Goal: Transaction & Acquisition: Purchase product/service

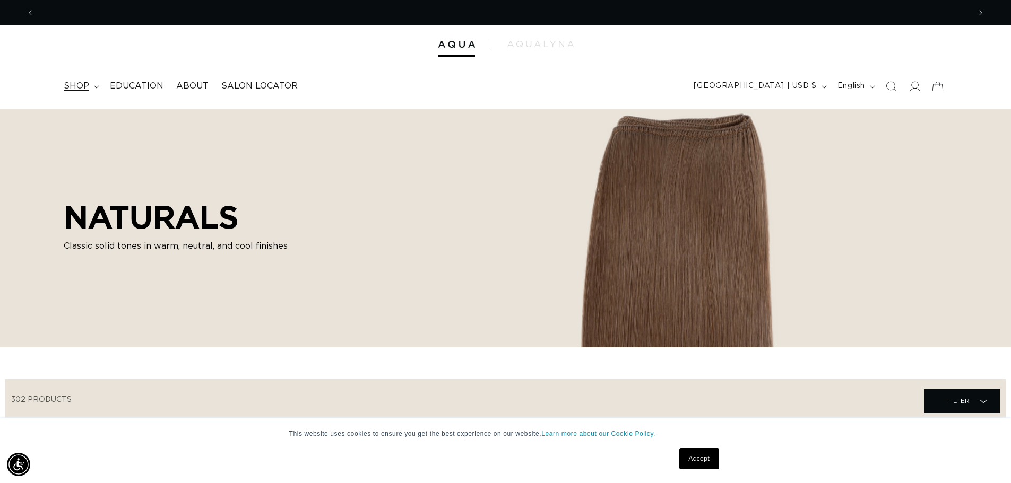
scroll to position [0, 1871]
click at [65, 89] on span "shop" at bounding box center [76, 86] width 25 height 11
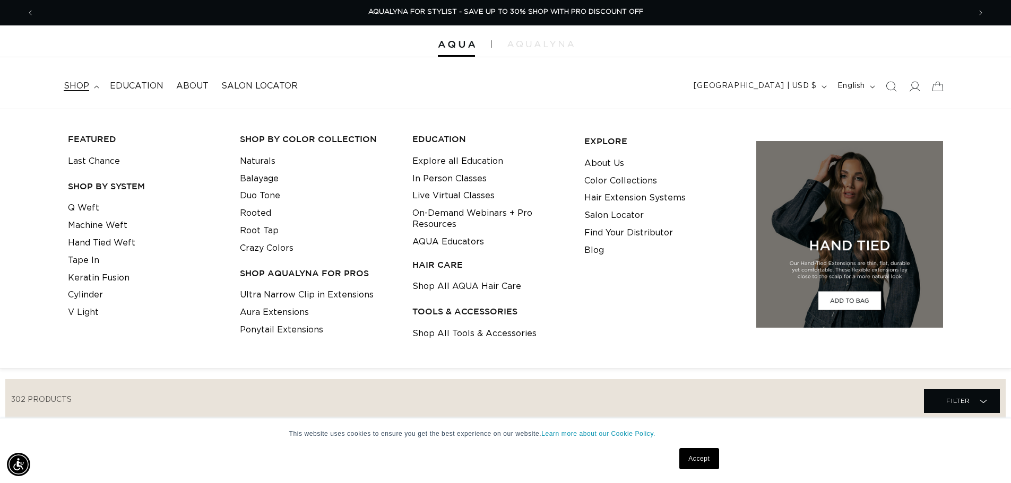
click at [87, 87] on span "shop" at bounding box center [76, 86] width 25 height 11
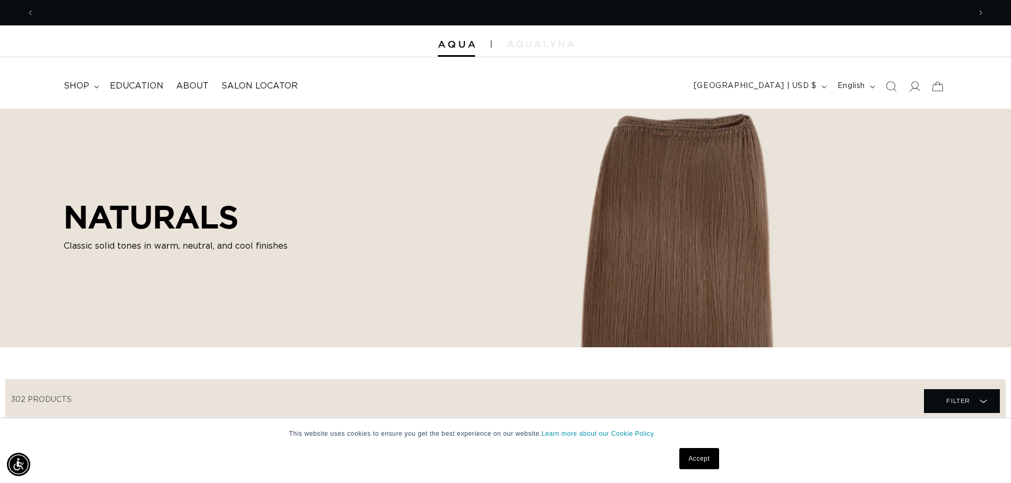
scroll to position [0, 936]
click at [884, 83] on span "Search" at bounding box center [890, 86] width 23 height 23
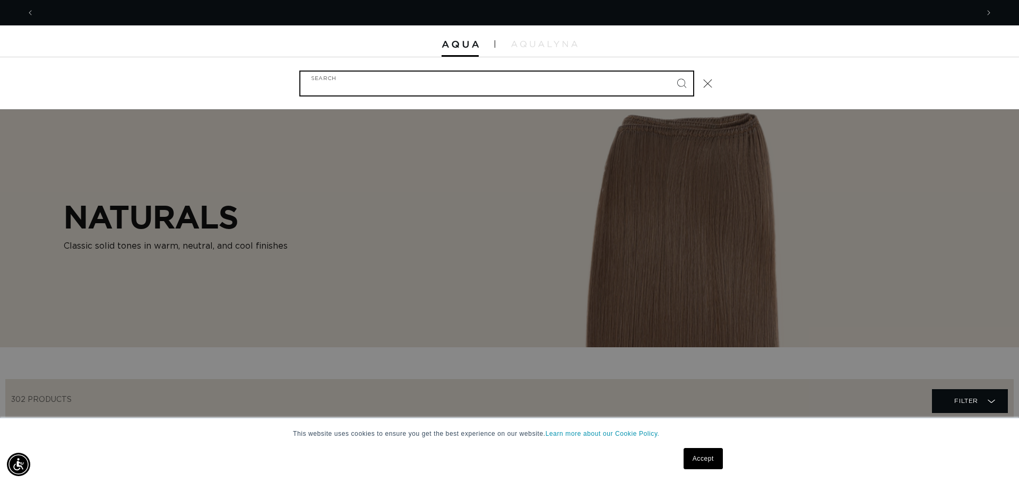
scroll to position [0, 1887]
click at [520, 83] on input "Search" at bounding box center [496, 84] width 393 height 24
type input "A"
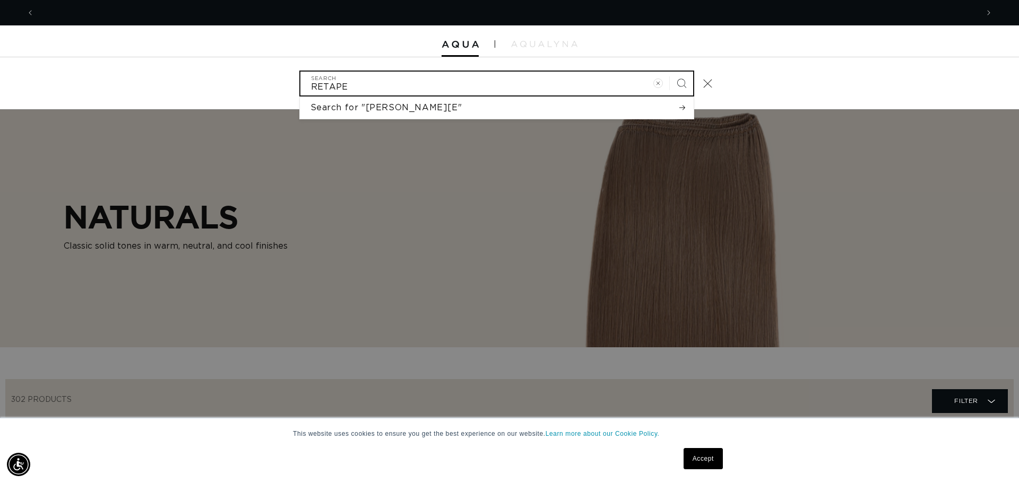
scroll to position [0, 1887]
type input "RETAPE"
click at [670, 72] on button "Search" at bounding box center [681, 83] width 23 height 23
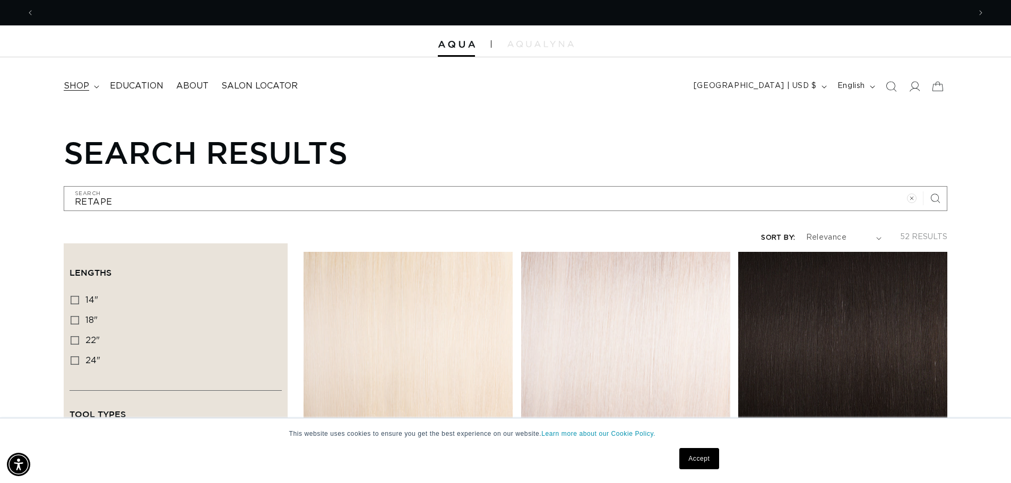
click at [98, 85] on icon at bounding box center [96, 86] width 5 height 3
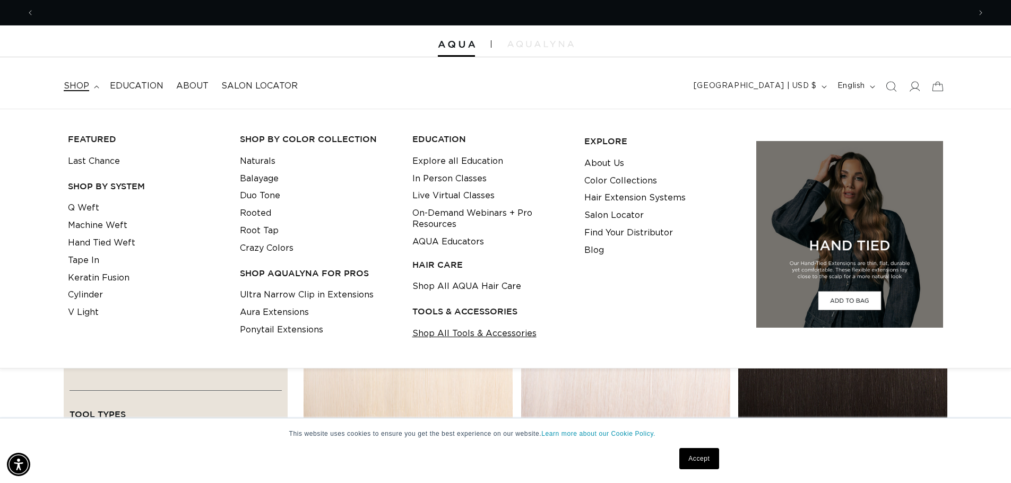
scroll to position [0, 1871]
click at [479, 335] on link "Shop All Tools & Accessories" at bounding box center [474, 334] width 124 height 18
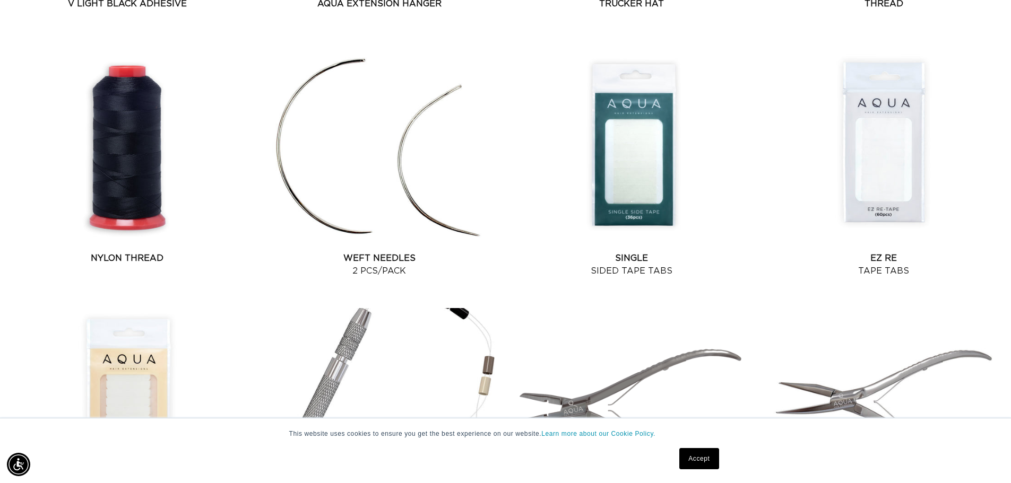
scroll to position [0, 936]
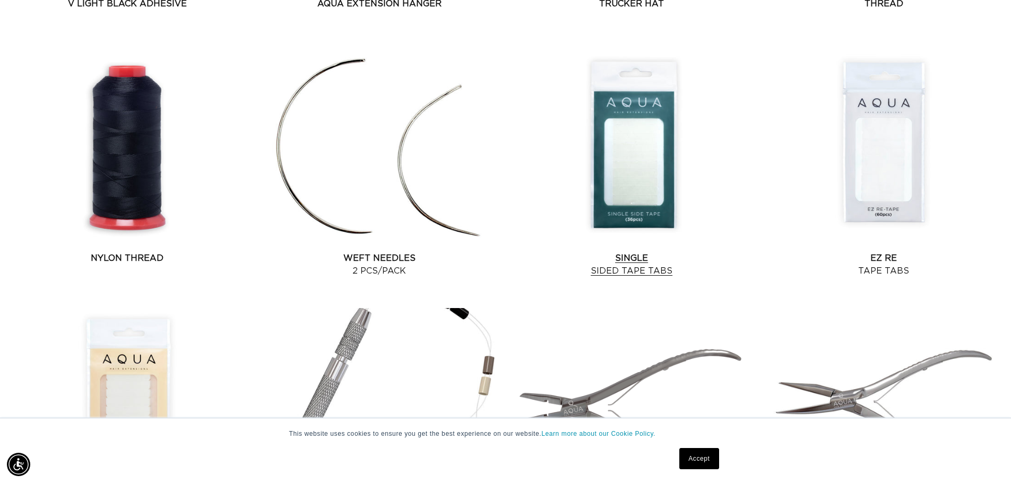
click at [655, 252] on link "Single Sided Tape Tabs" at bounding box center [632, 264] width 244 height 25
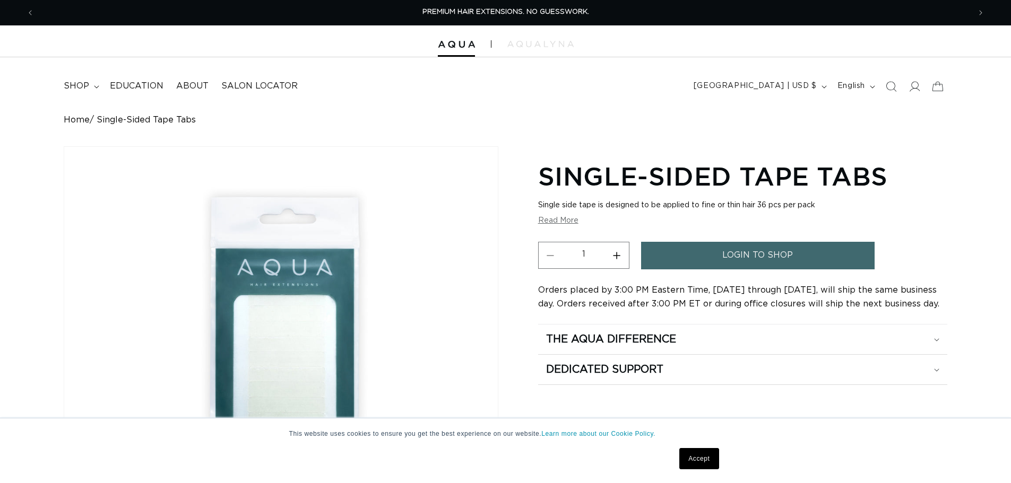
click at [617, 254] on button "Increase quantity for Single-Sided Tape Tabs" at bounding box center [617, 255] width 24 height 27
drag, startPoint x: 603, startPoint y: 254, endPoint x: 565, endPoint y: 259, distance: 38.1
click at [565, 259] on input "4" at bounding box center [584, 254] width 42 height 24
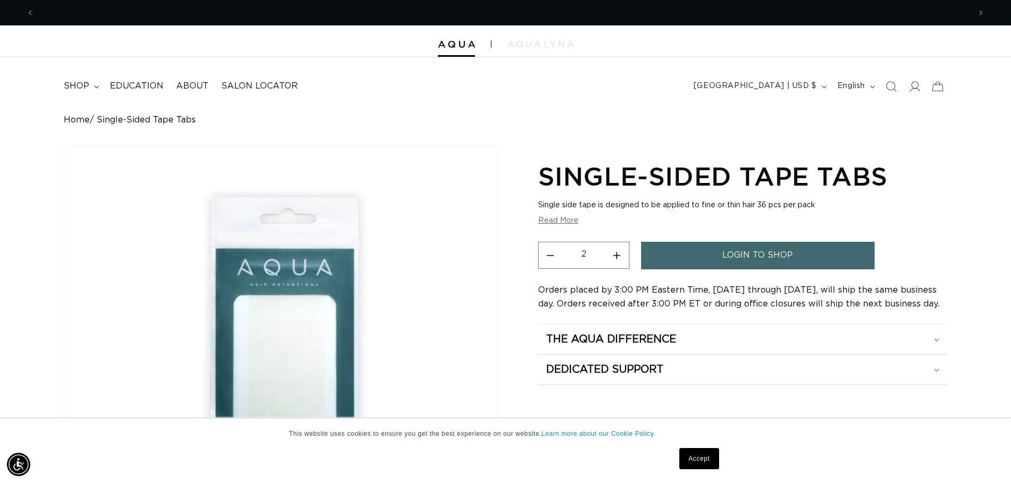
scroll to position [0, 936]
type input "24"
click at [780, 252] on span "login to shop" at bounding box center [757, 255] width 71 height 27
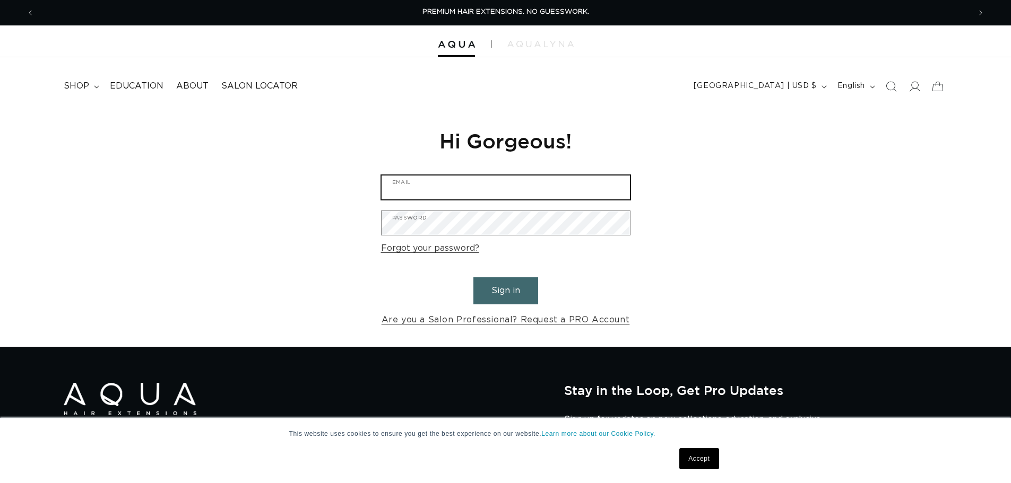
type input "[PERSON_NAME][EMAIL_ADDRESS][DOMAIN_NAME]"
click at [510, 286] on button "Sign in" at bounding box center [505, 291] width 65 height 27
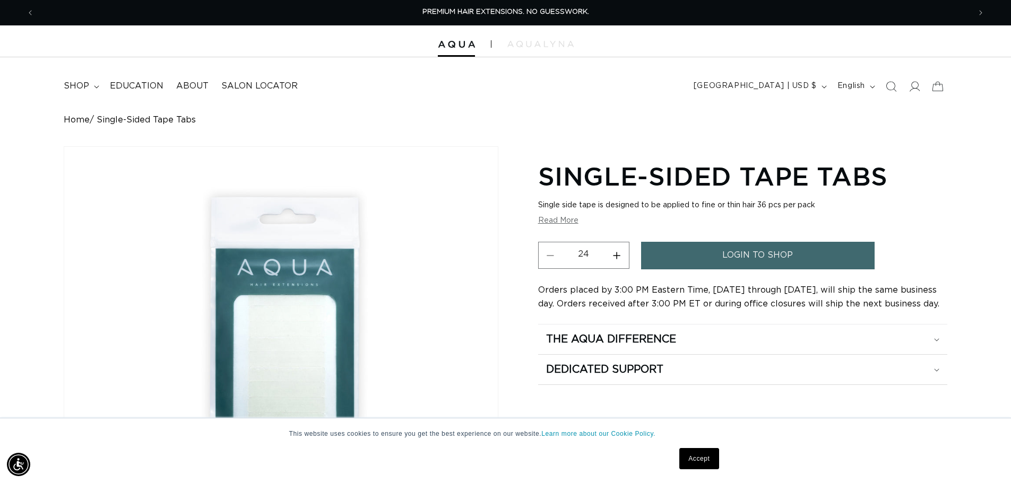
click at [810, 255] on link "login to shop" at bounding box center [758, 255] width 234 height 27
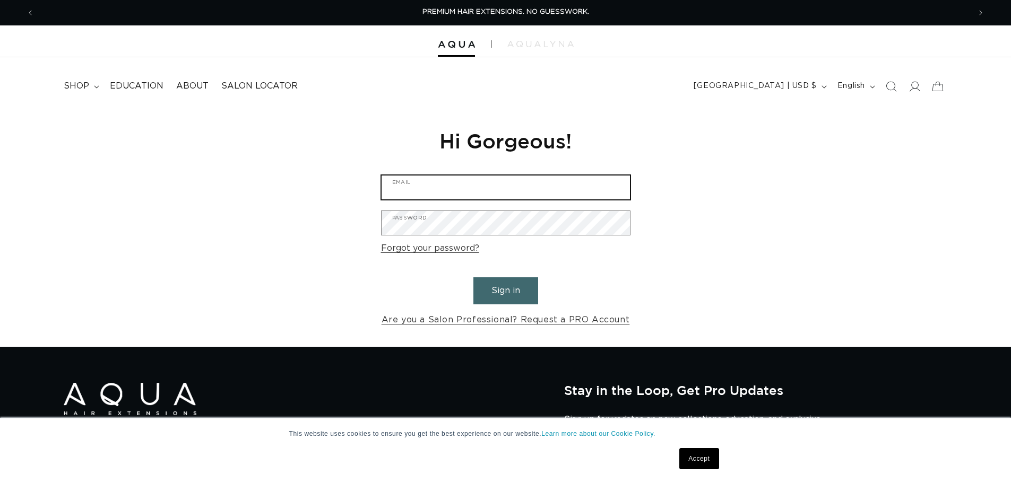
type input "Lauren@savvysalonanddayspa.com"
click at [514, 295] on button "Sign in" at bounding box center [505, 291] width 65 height 27
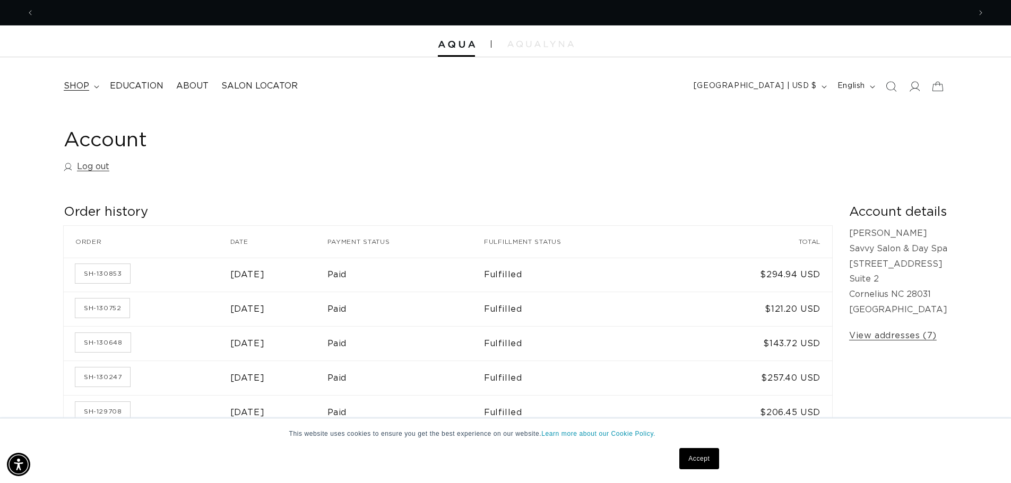
scroll to position [0, 936]
click at [94, 85] on icon at bounding box center [96, 86] width 5 height 3
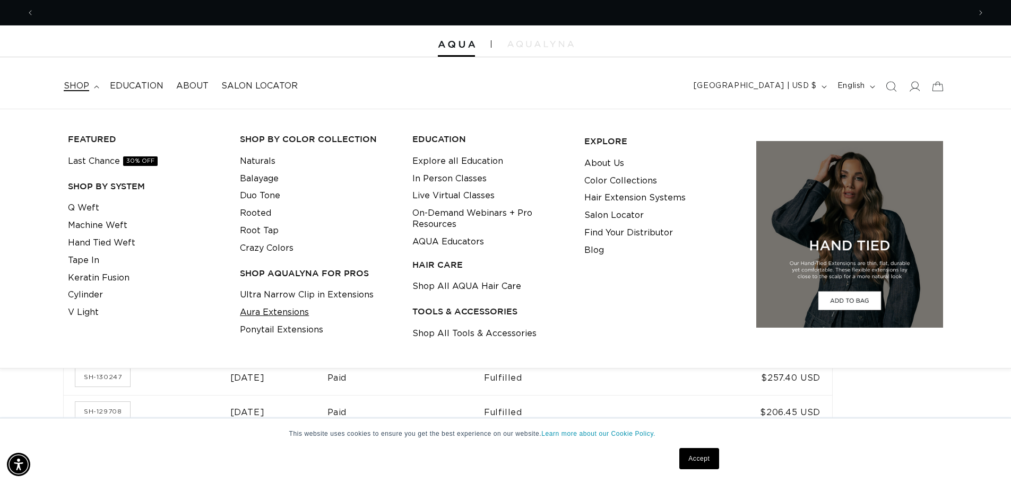
scroll to position [0, 1871]
click at [457, 334] on link "Shop All Tools & Accessories" at bounding box center [474, 334] width 124 height 18
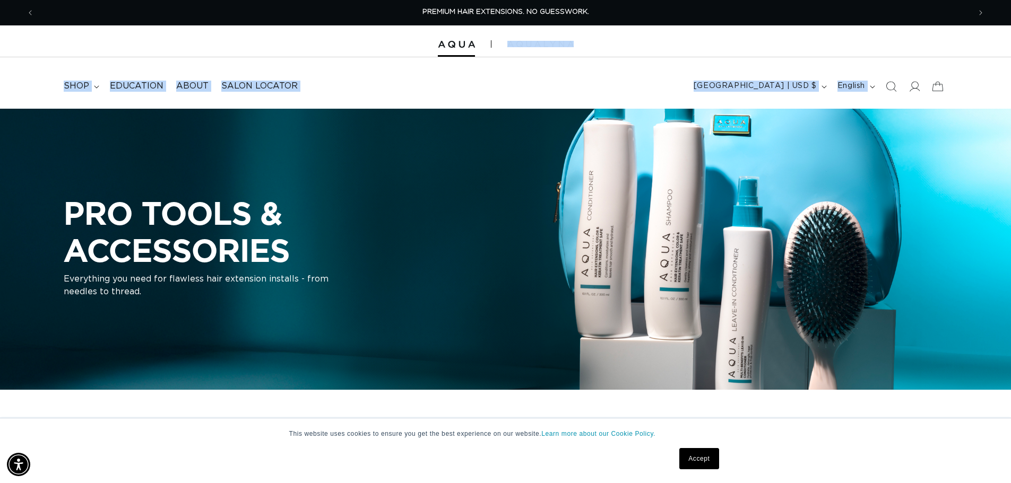
drag, startPoint x: 1010, startPoint y: 49, endPoint x: 1009, endPoint y: 98, distance: 48.3
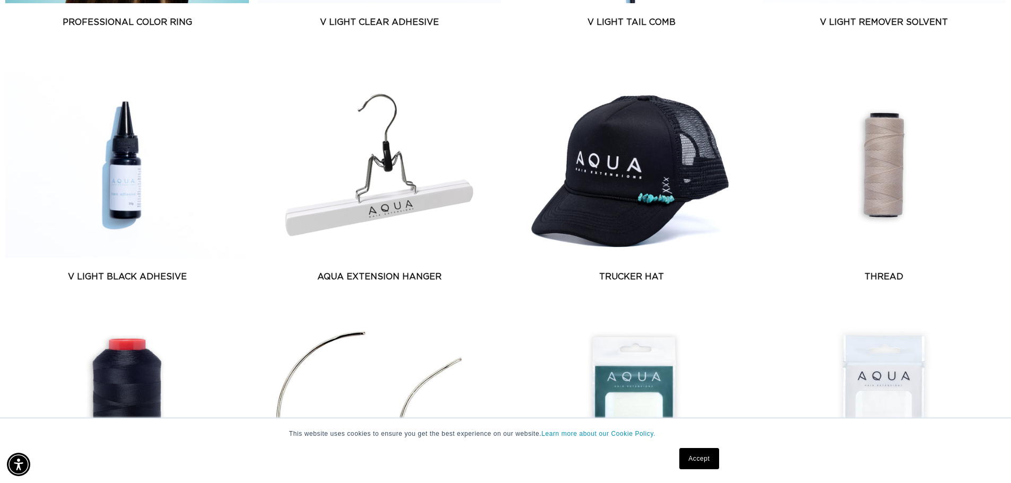
scroll to position [832, 0]
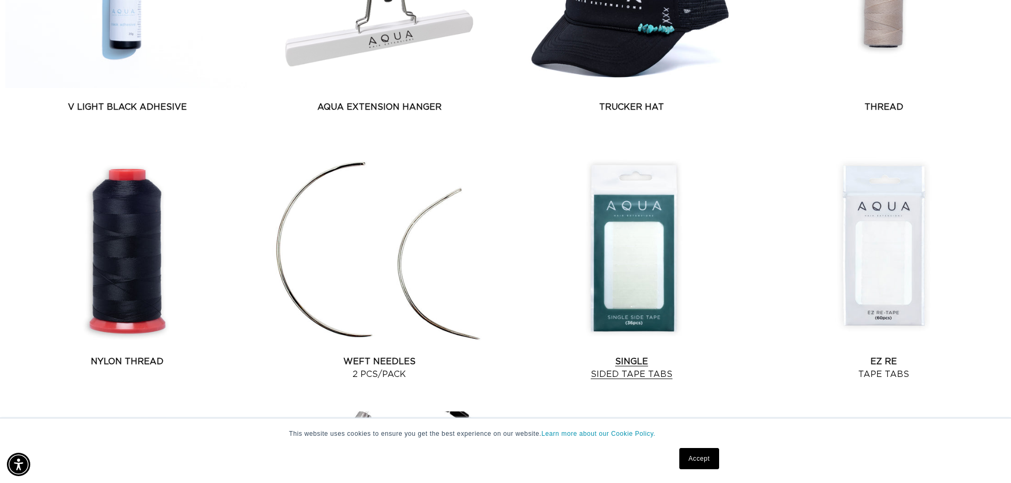
click at [640, 356] on link "Single Sided Tape Tabs" at bounding box center [632, 368] width 244 height 25
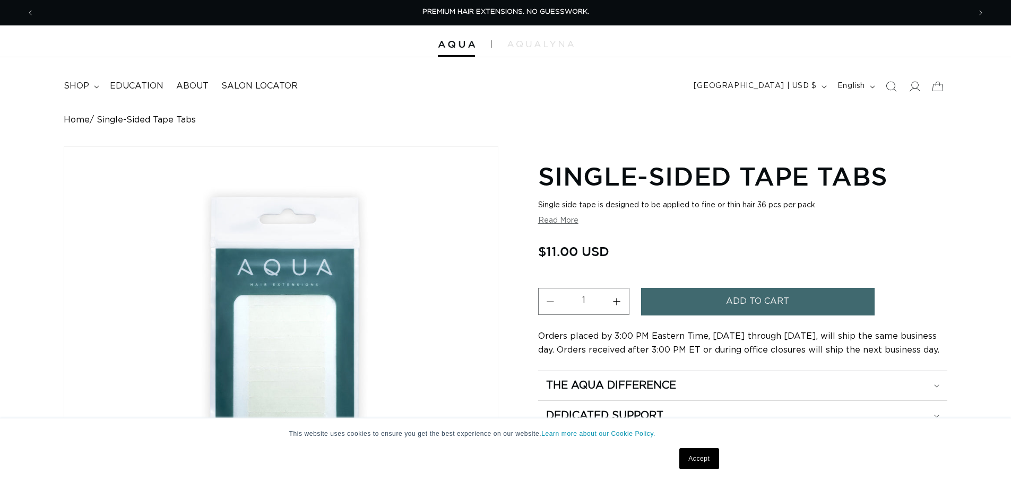
click at [593, 301] on input "1" at bounding box center [584, 300] width 42 height 24
type input "24"
click at [737, 306] on span "Add to cart" at bounding box center [757, 301] width 63 height 27
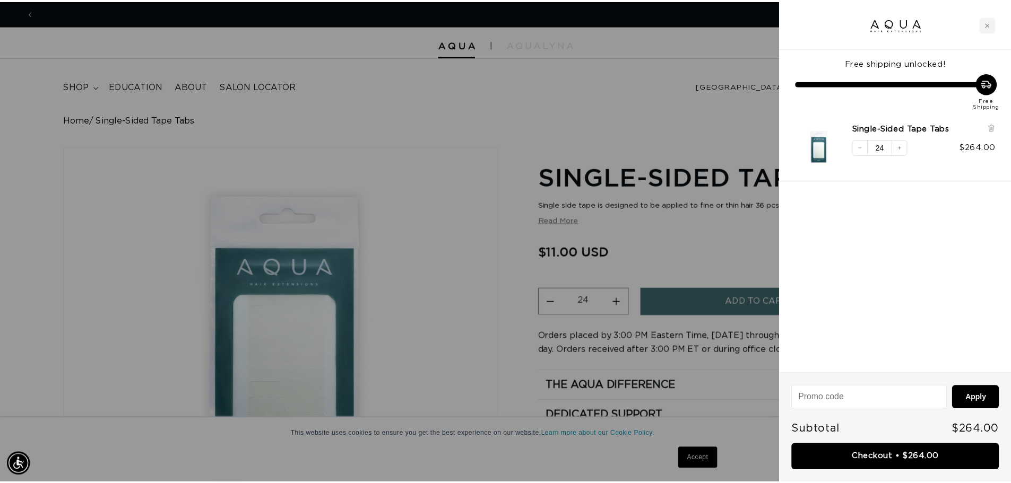
scroll to position [0, 0]
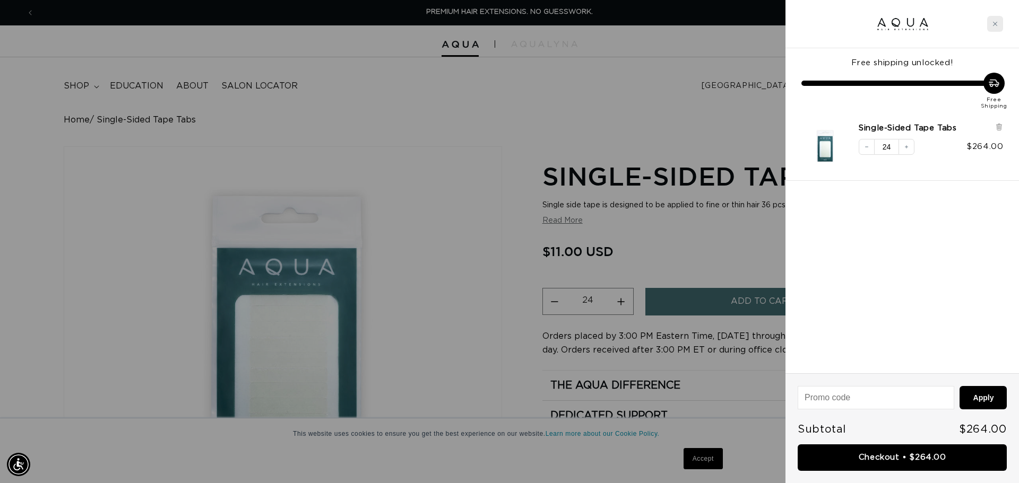
click at [997, 25] on icon "Close cart" at bounding box center [994, 23] width 5 height 5
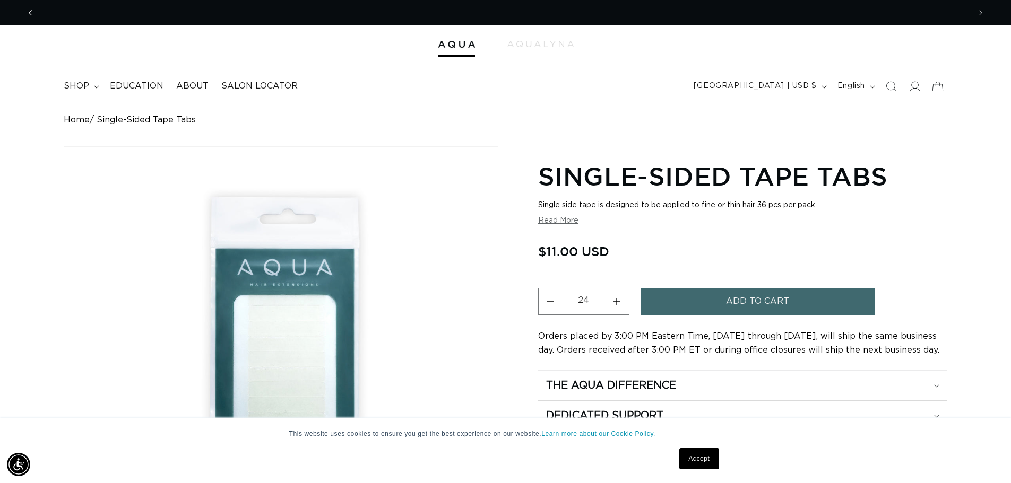
scroll to position [0, 936]
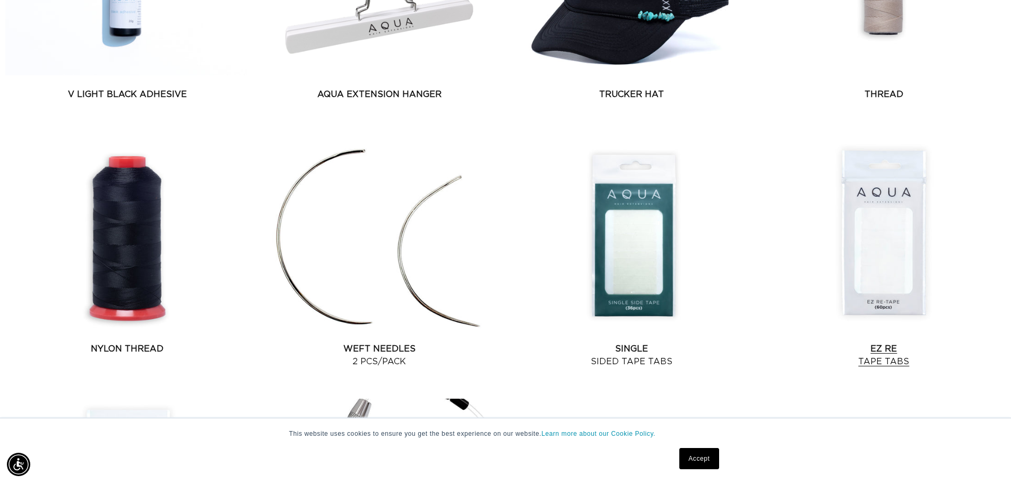
scroll to position [0, 936]
click at [884, 343] on link "EZ Re Tape Tabs" at bounding box center [884, 355] width 244 height 25
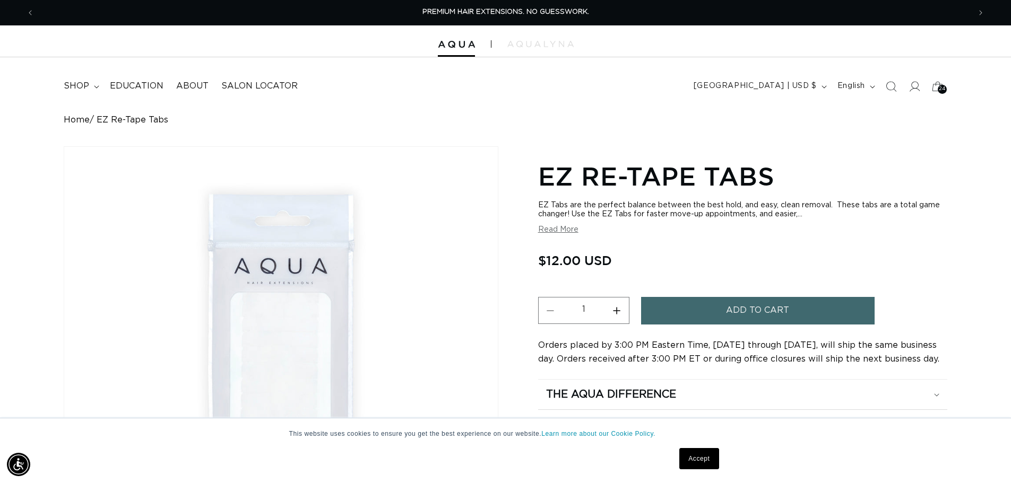
click at [598, 314] on input "1" at bounding box center [584, 309] width 42 height 24
drag, startPoint x: 598, startPoint y: 314, endPoint x: 580, endPoint y: 313, distance: 18.1
click at [580, 313] on input "1" at bounding box center [584, 309] width 42 height 24
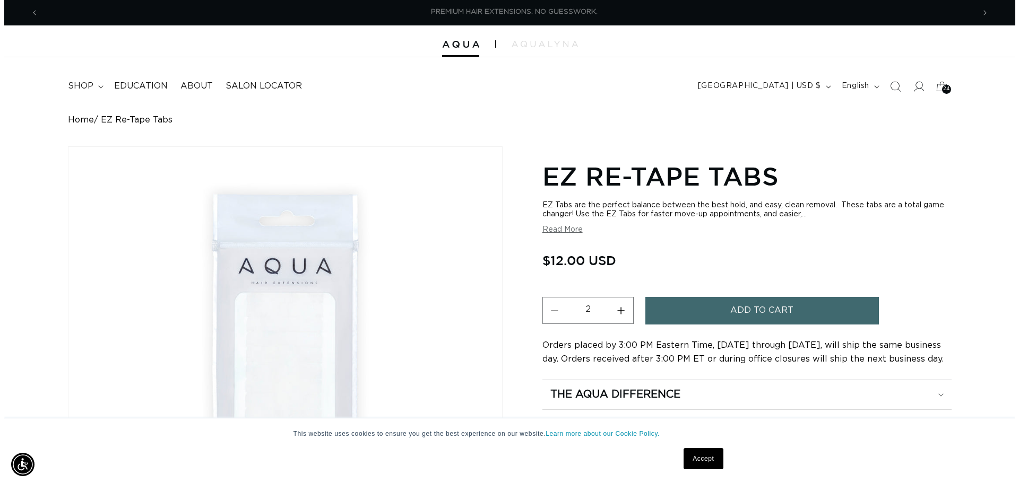
scroll to position [0, 936]
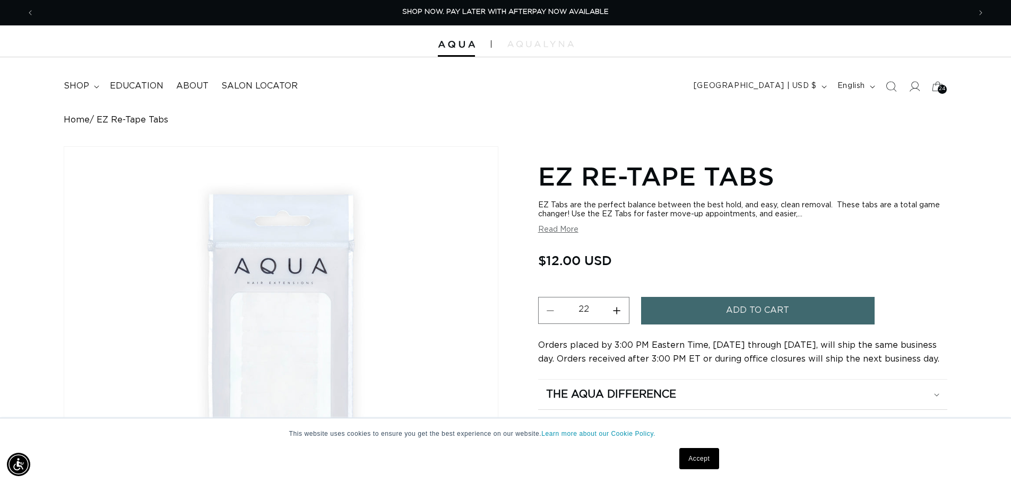
type input "22"
click at [759, 310] on span "Add to cart" at bounding box center [757, 310] width 63 height 27
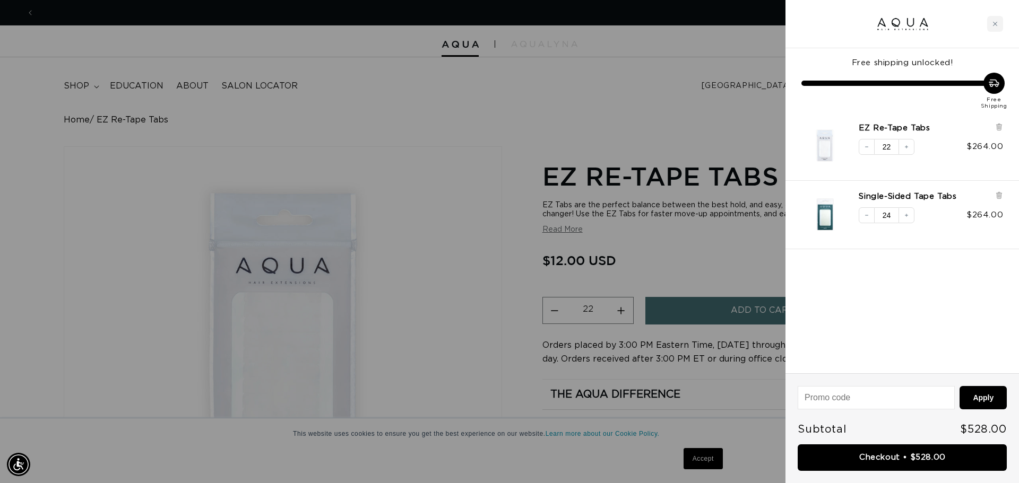
scroll to position [0, 944]
drag, startPoint x: 992, startPoint y: 25, endPoint x: 977, endPoint y: 29, distance: 15.7
click at [992, 25] on icon "Close cart" at bounding box center [994, 23] width 5 height 5
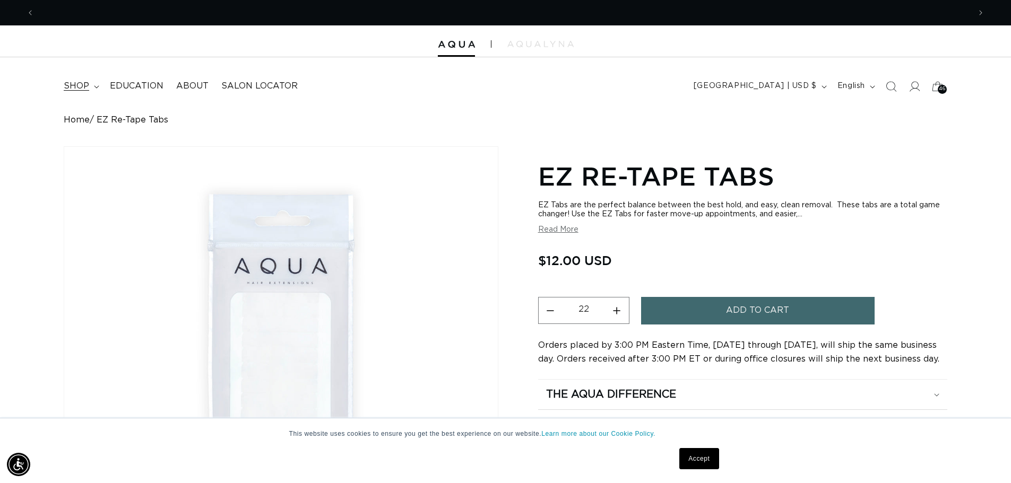
scroll to position [0, 0]
click at [97, 84] on summary "shop" at bounding box center [80, 86] width 46 height 24
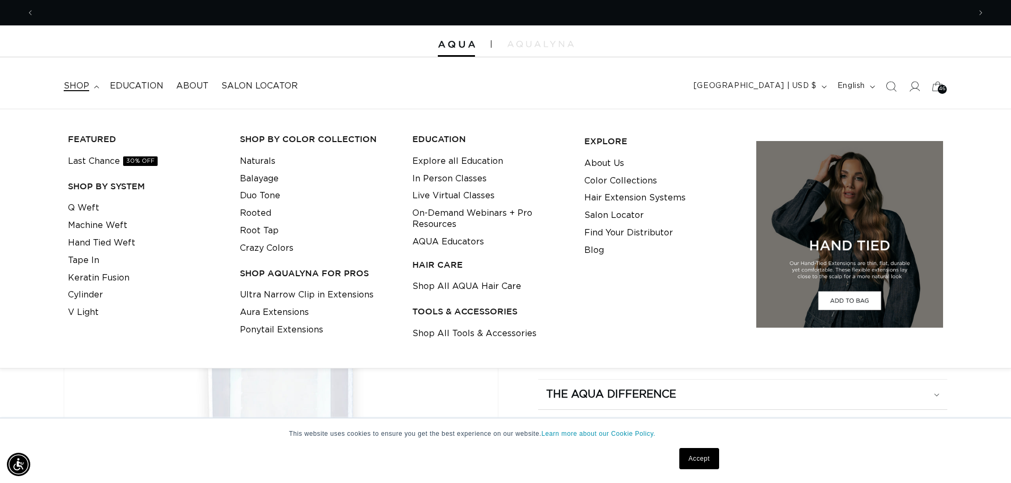
scroll to position [0, 936]
click at [88, 258] on link "Tape In" at bounding box center [83, 261] width 31 height 18
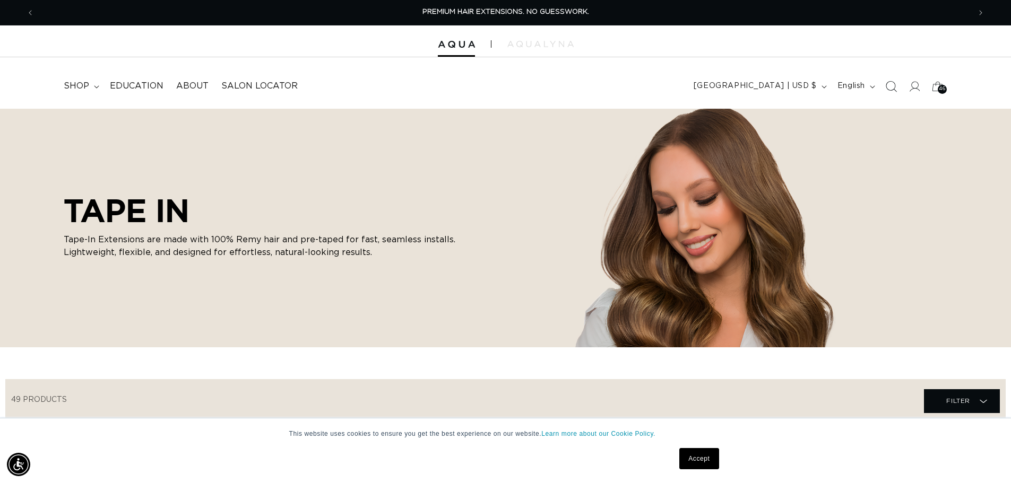
click at [891, 83] on icon "Search" at bounding box center [890, 86] width 11 height 11
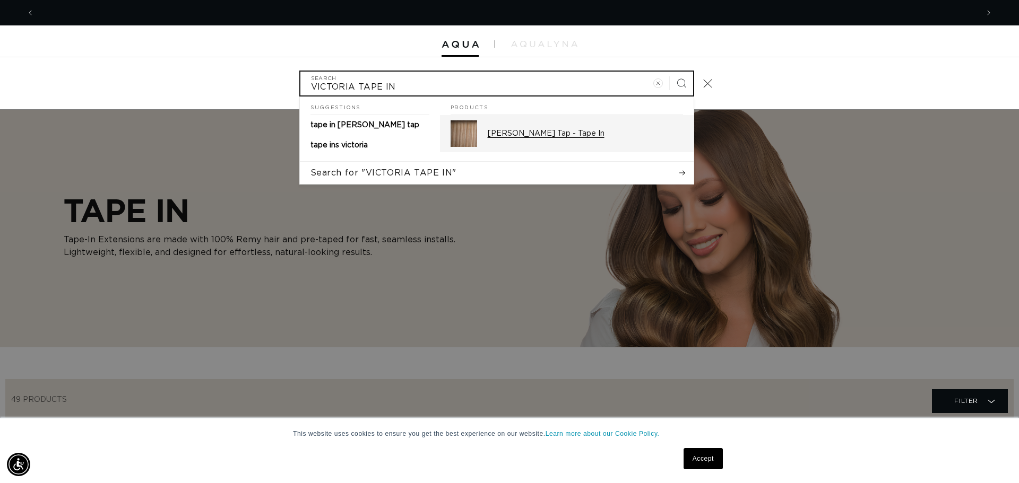
scroll to position [0, 1887]
type input "VICTORIA TAPE IN"
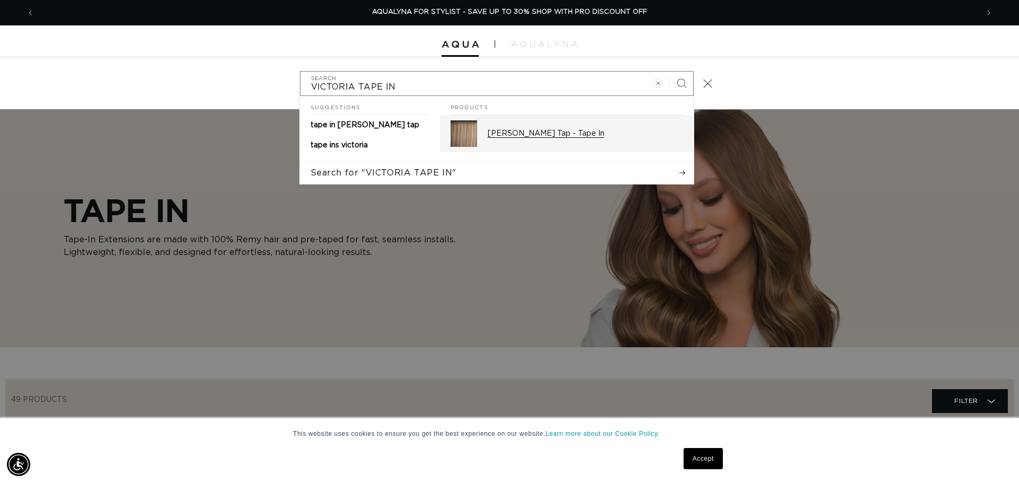
click at [505, 135] on p "[PERSON_NAME] Tap - Tape In" at bounding box center [585, 134] width 195 height 10
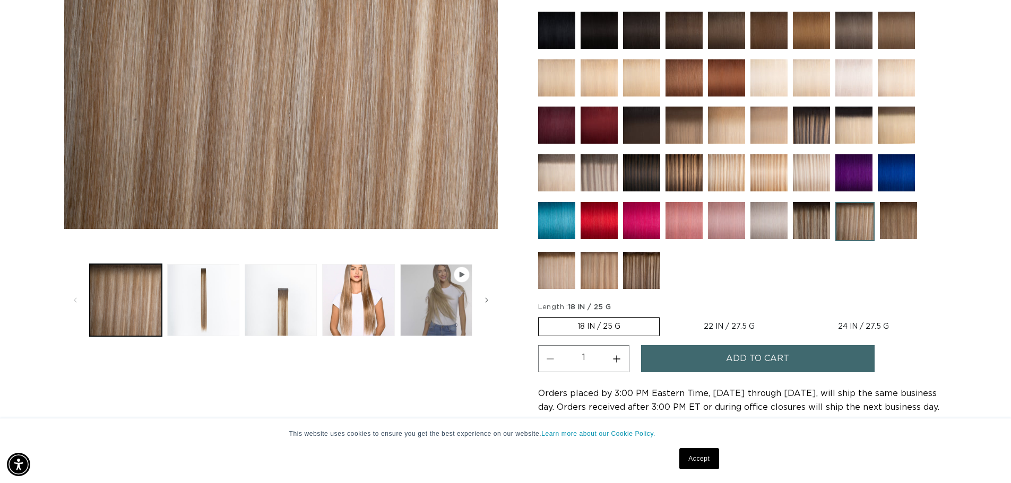
scroll to position [0, 936]
click at [853, 330] on label "24 IN / 27.5 G Variant sold out or unavailable" at bounding box center [863, 327] width 128 height 18
click at [799, 316] on input "24 IN / 27.5 G Variant sold out or unavailable" at bounding box center [799, 315] width 1 height 1
radio input "true"
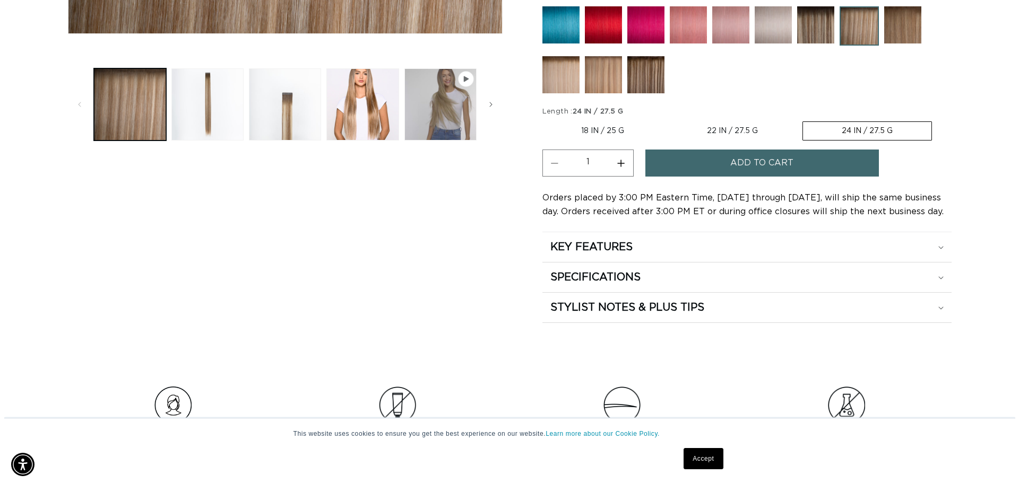
scroll to position [502, 0]
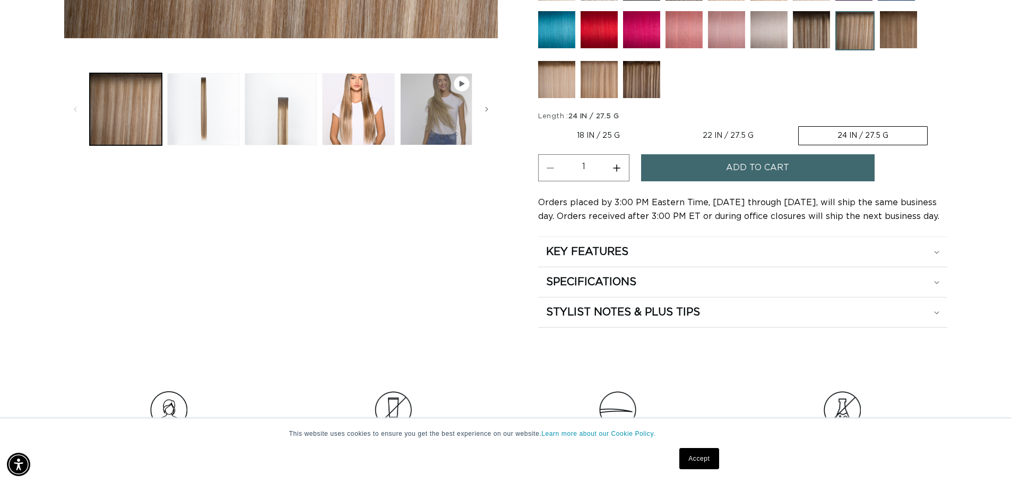
click at [697, 179] on button "Add to cart" at bounding box center [758, 167] width 234 height 27
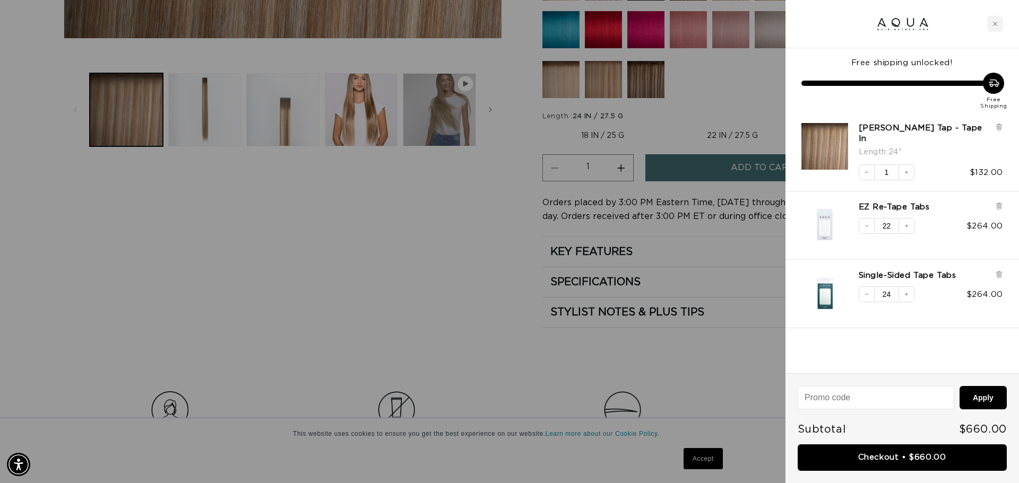
scroll to position [0, 1887]
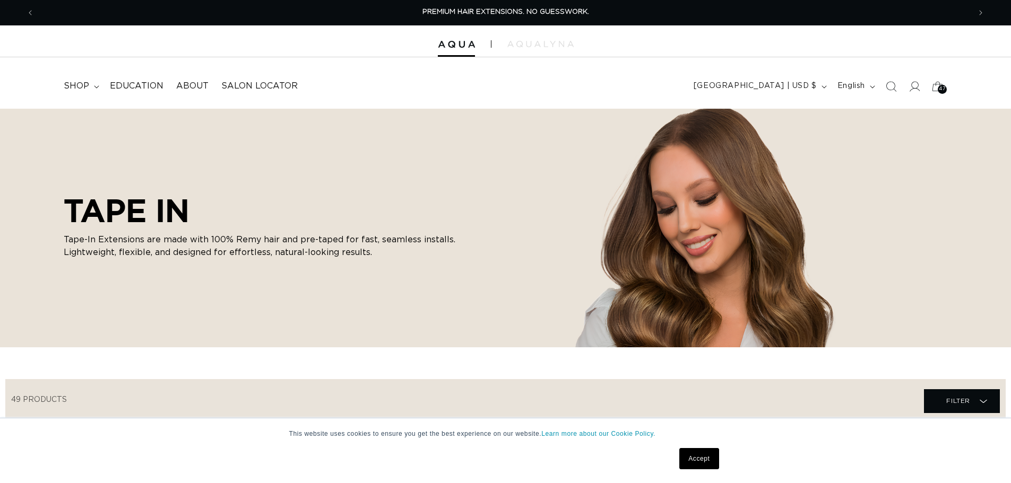
click at [892, 88] on icon "Search" at bounding box center [891, 86] width 11 height 11
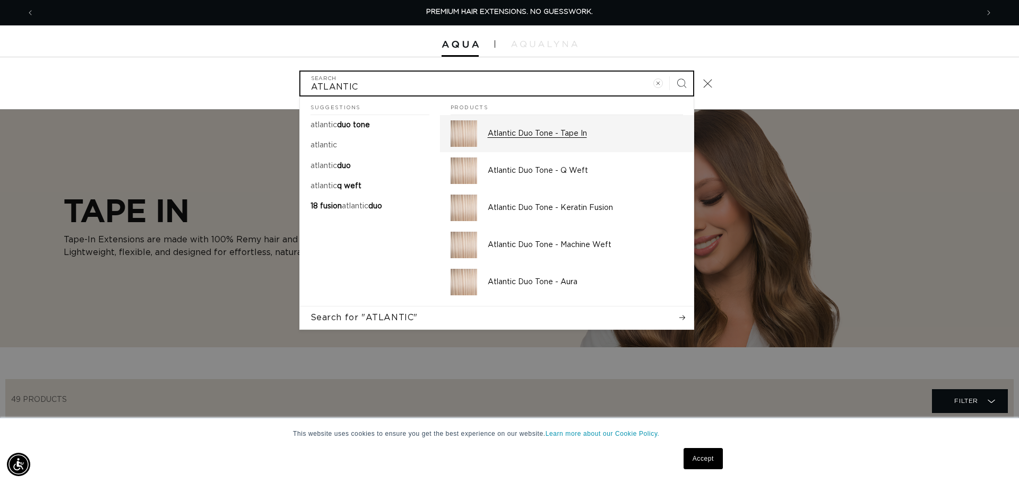
type input "ATLANTIC"
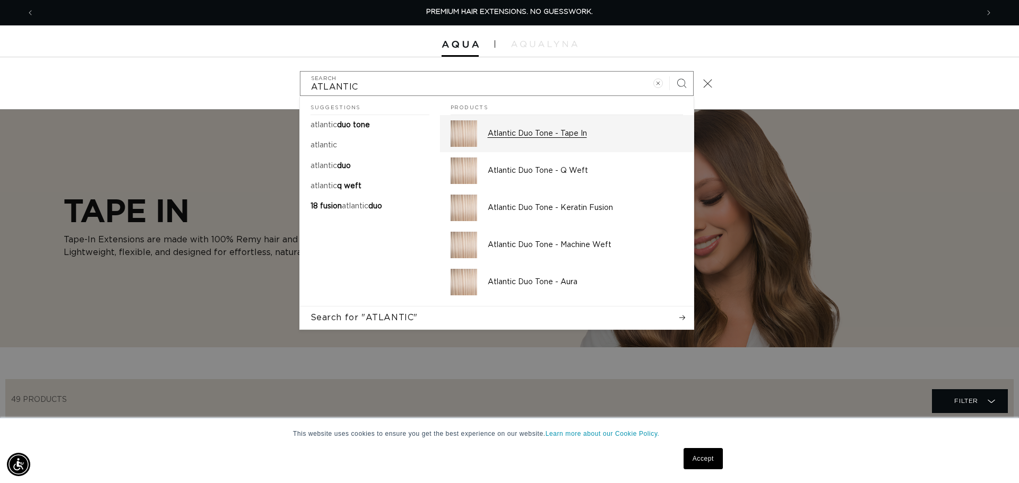
click at [577, 132] on p "Atlantic Duo Tone - Tape In" at bounding box center [585, 134] width 195 height 10
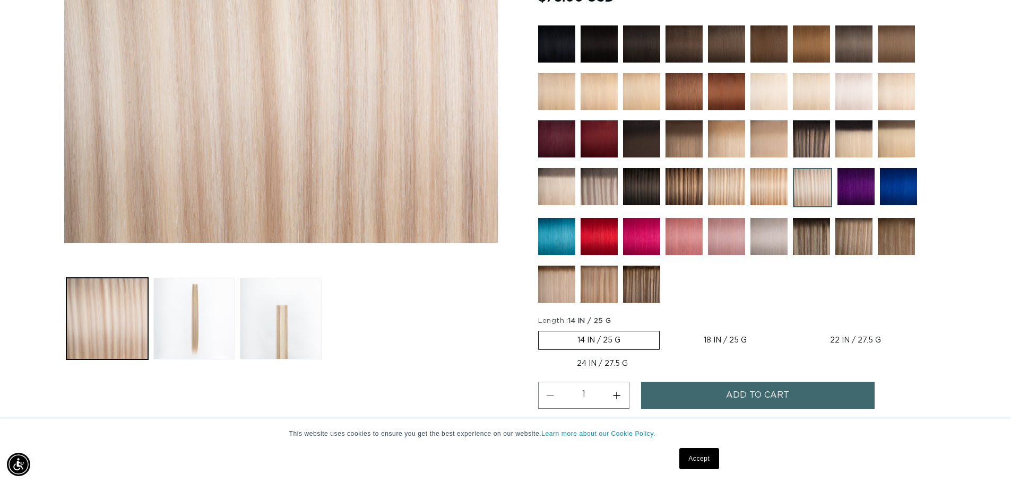
scroll to position [269, 0]
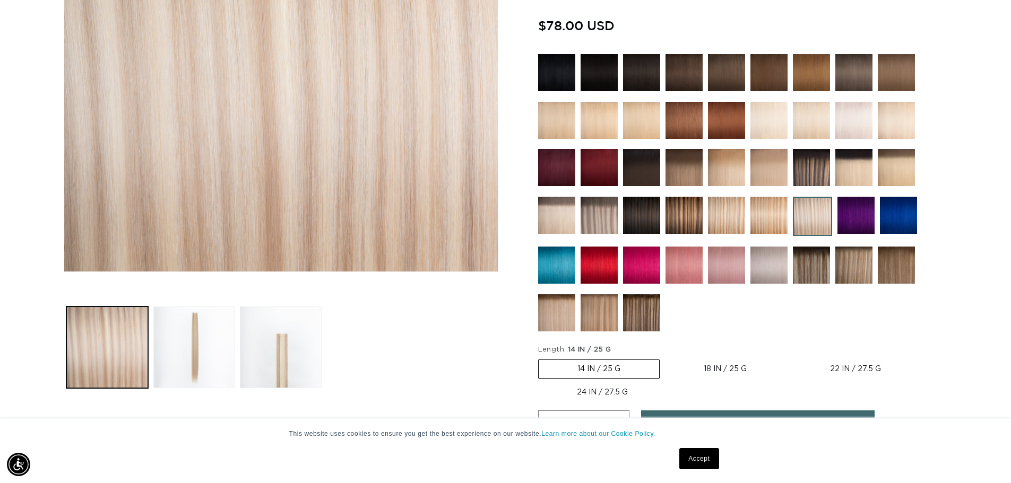
click at [593, 391] on label "24 IN / 27.5 G Variant sold out or unavailable" at bounding box center [602, 393] width 128 height 18
click at [925, 358] on input "24 IN / 27.5 G Variant sold out or unavailable" at bounding box center [925, 358] width 1 height 1
radio input "true"
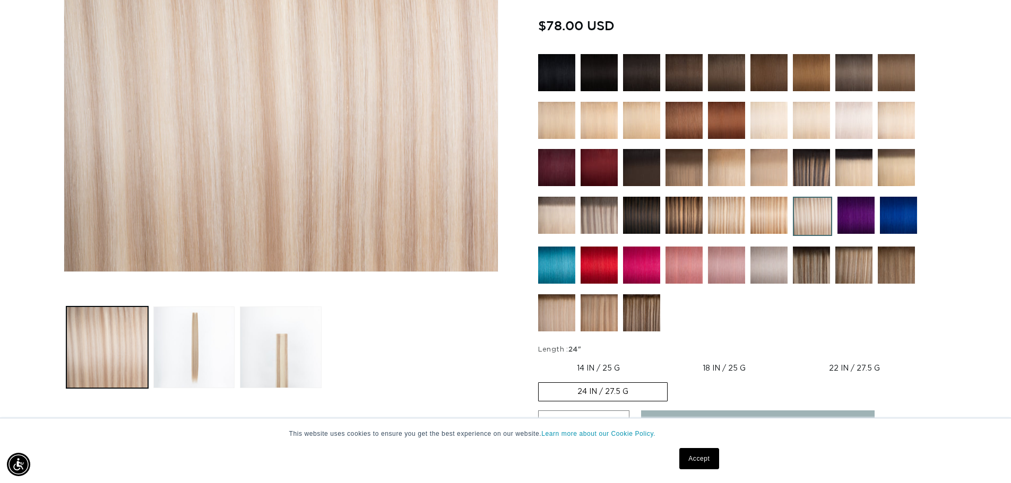
scroll to position [0, 1871]
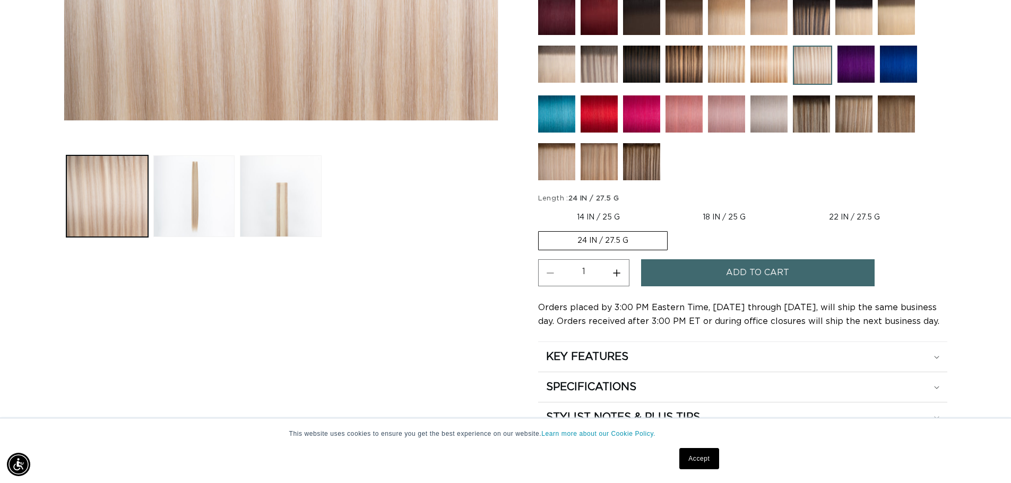
scroll to position [439, 0]
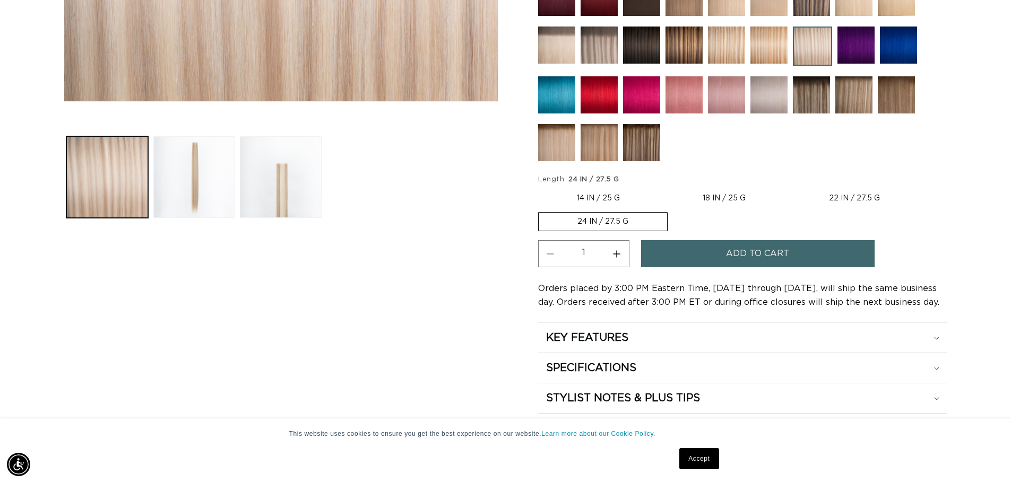
click at [616, 251] on button "Increase quantity for Atlantic Duo Tone - Tape In" at bounding box center [617, 253] width 24 height 27
type input "2"
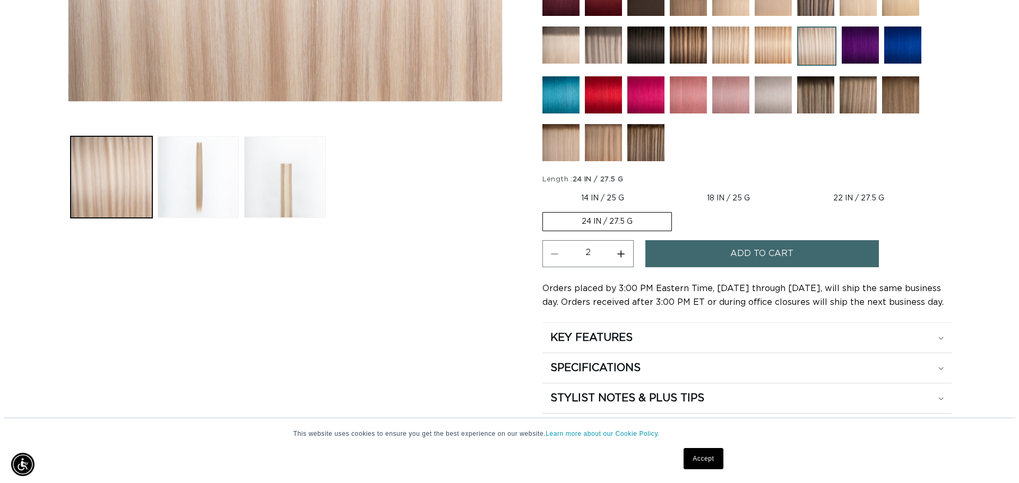
scroll to position [0, 0]
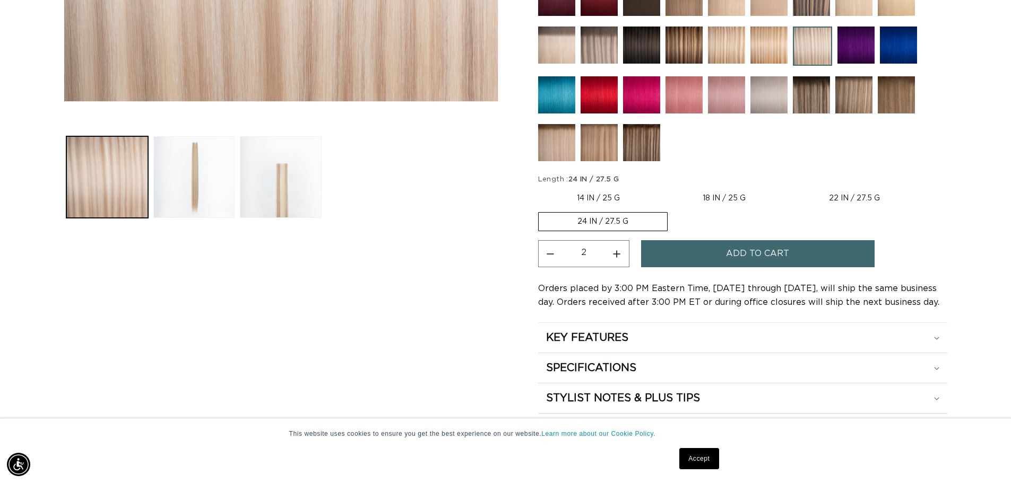
click at [787, 251] on span "Add to cart" at bounding box center [757, 253] width 63 height 27
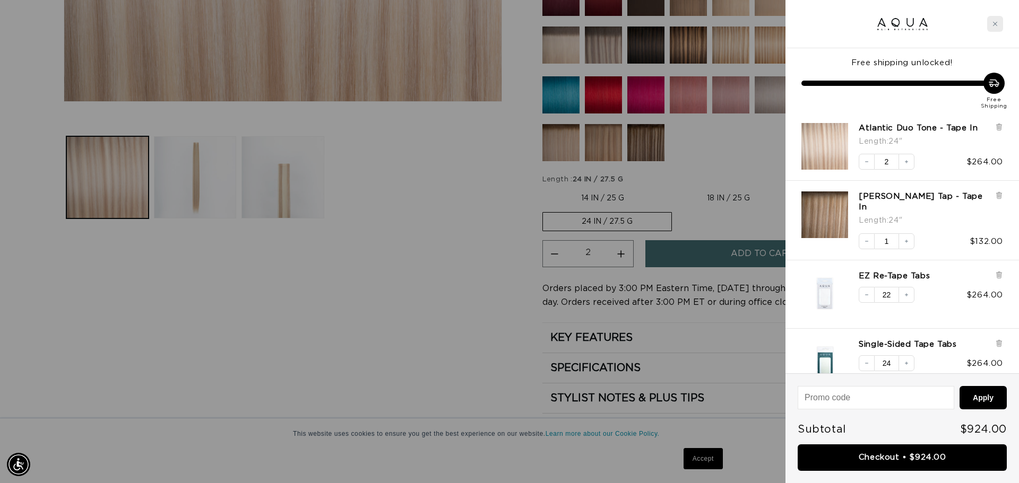
click at [998, 24] on div "Close cart" at bounding box center [995, 24] width 16 height 16
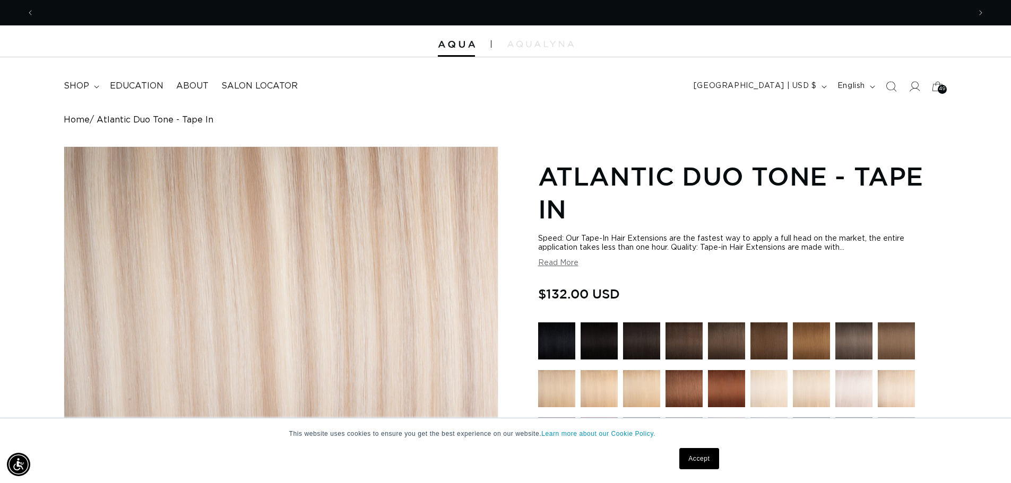
scroll to position [0, 1871]
click at [891, 87] on icon "Search" at bounding box center [890, 86] width 11 height 11
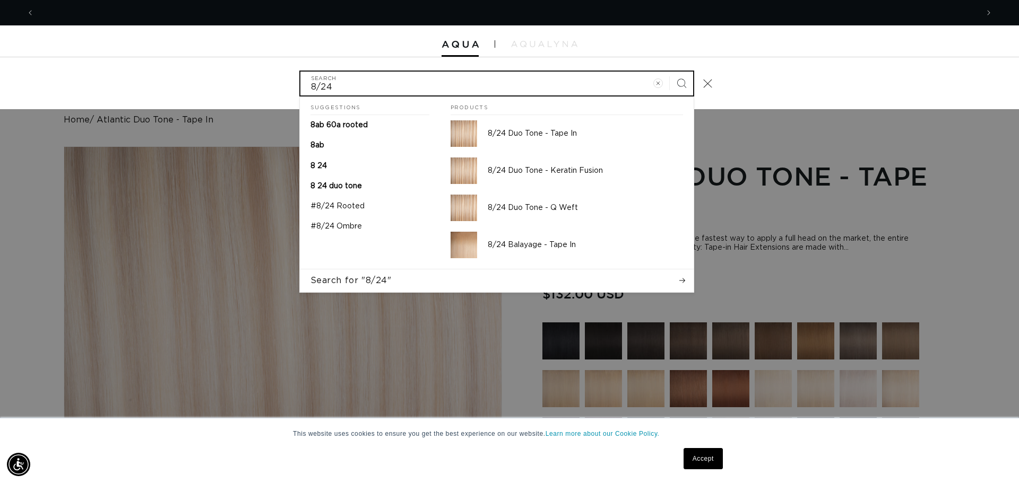
scroll to position [0, 944]
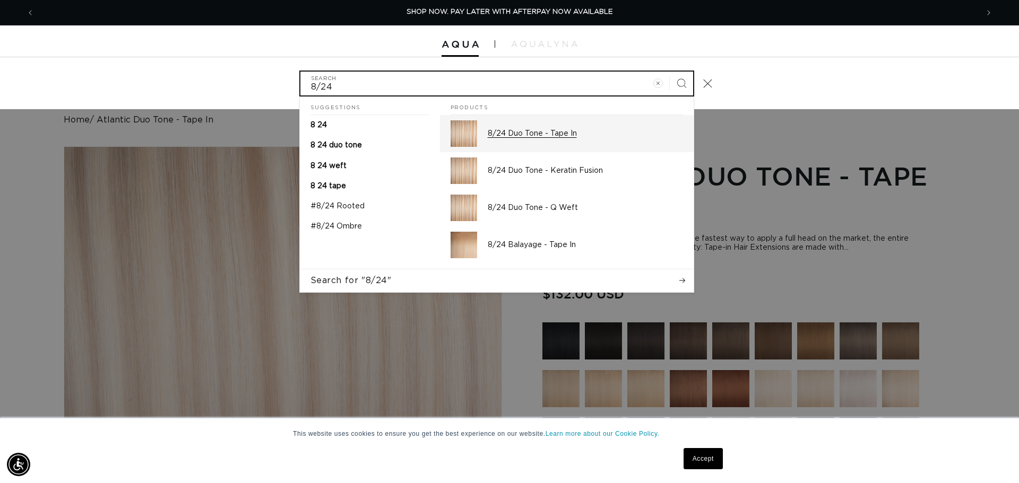
type input "8/24"
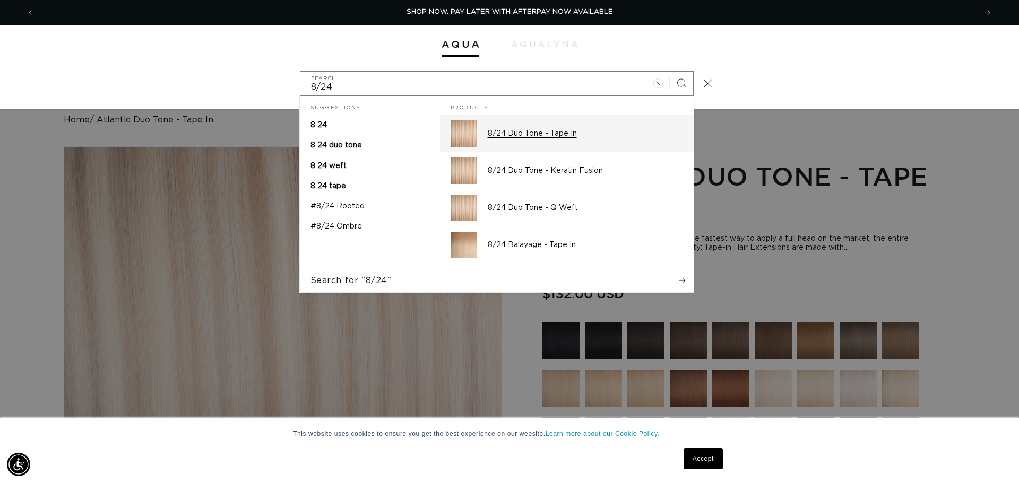
click at [533, 128] on div "8/24 Duo Tone - Tape In" at bounding box center [585, 133] width 195 height 27
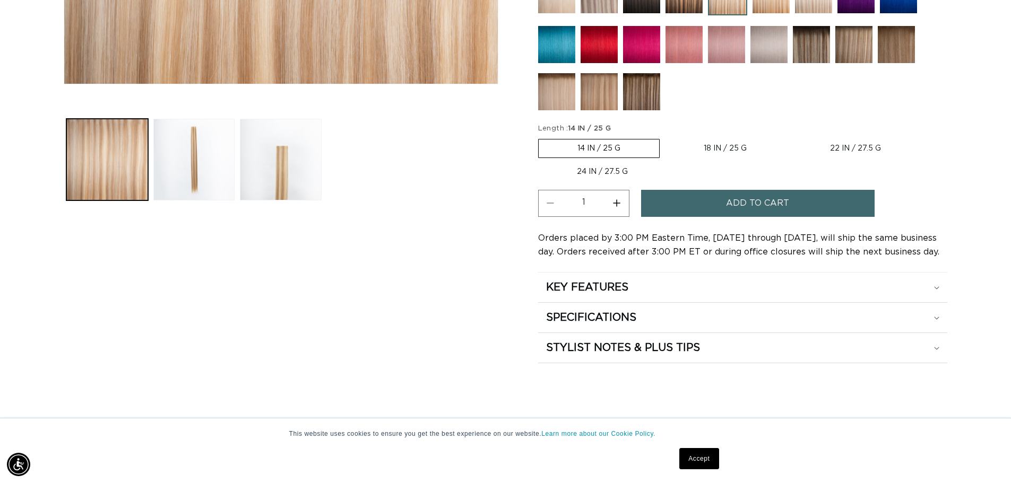
scroll to position [440, 0]
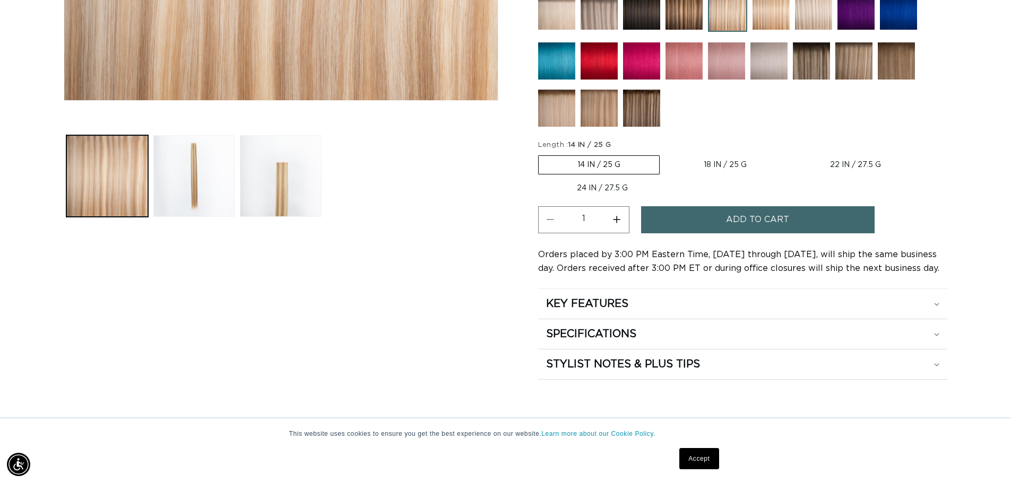
click at [580, 188] on label "24 IN / 27.5 G Variant sold out or unavailable" at bounding box center [602, 188] width 128 height 18
click at [925, 154] on input "24 IN / 27.5 G Variant sold out or unavailable" at bounding box center [925, 153] width 1 height 1
radio input "true"
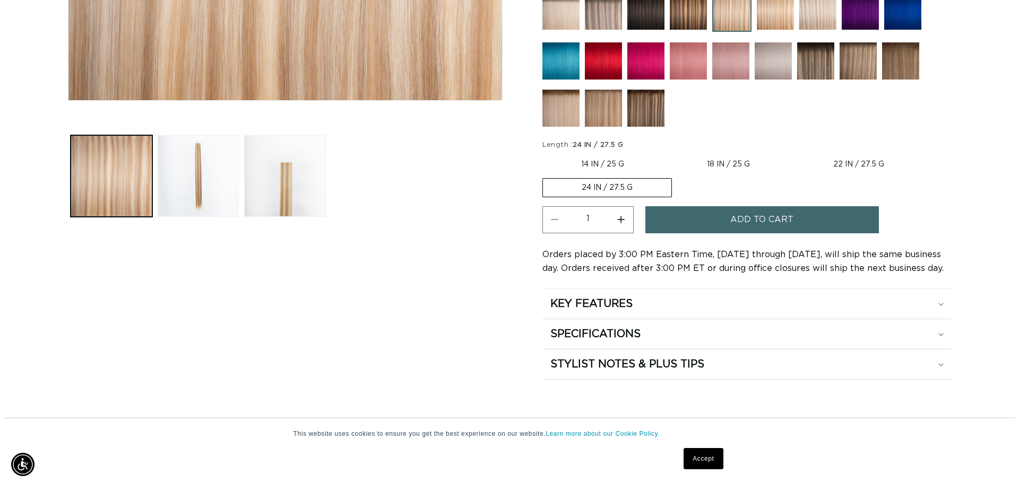
scroll to position [0, 1871]
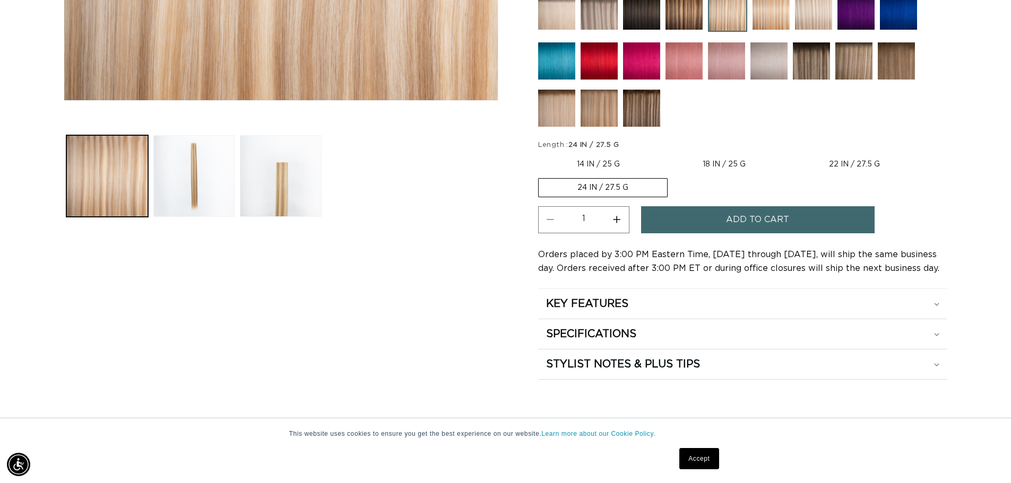
click at [617, 218] on button "Increase quantity for 8/24 Duo Tone - Tape In" at bounding box center [617, 219] width 24 height 27
type input "2"
click at [687, 219] on button "Add to cart" at bounding box center [758, 219] width 234 height 27
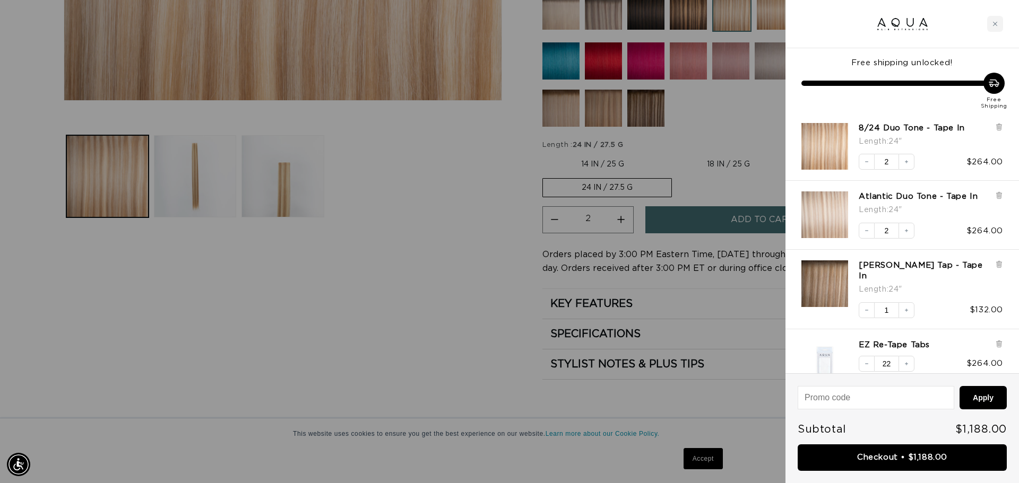
scroll to position [0, 0]
click at [999, 128] on icon at bounding box center [999, 127] width 4 height 5
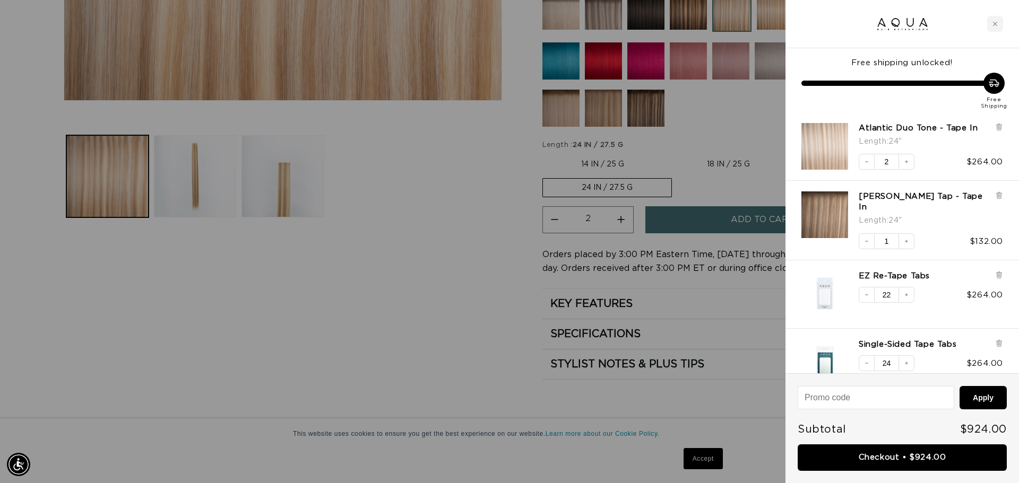
click at [1001, 131] on div at bounding box center [999, 136] width 8 height 26
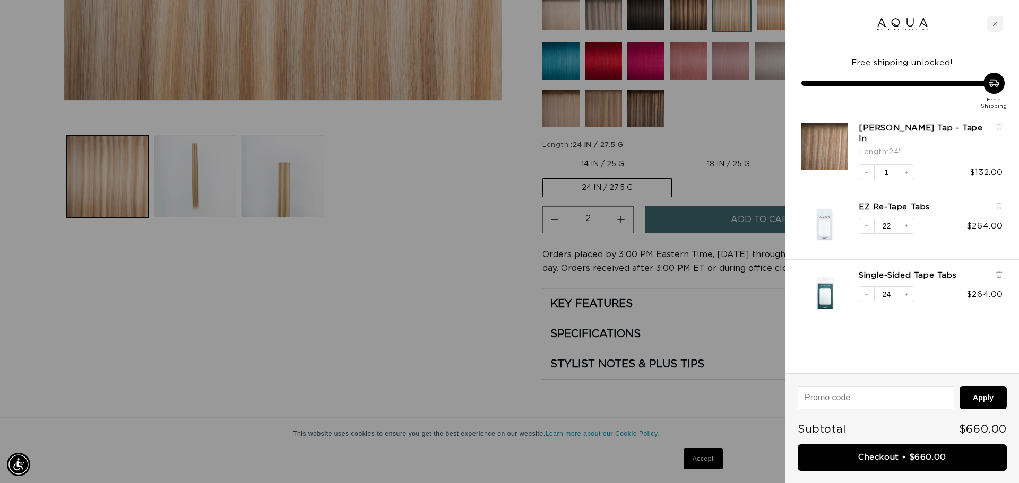
click at [999, 134] on div at bounding box center [999, 141] width 8 height 37
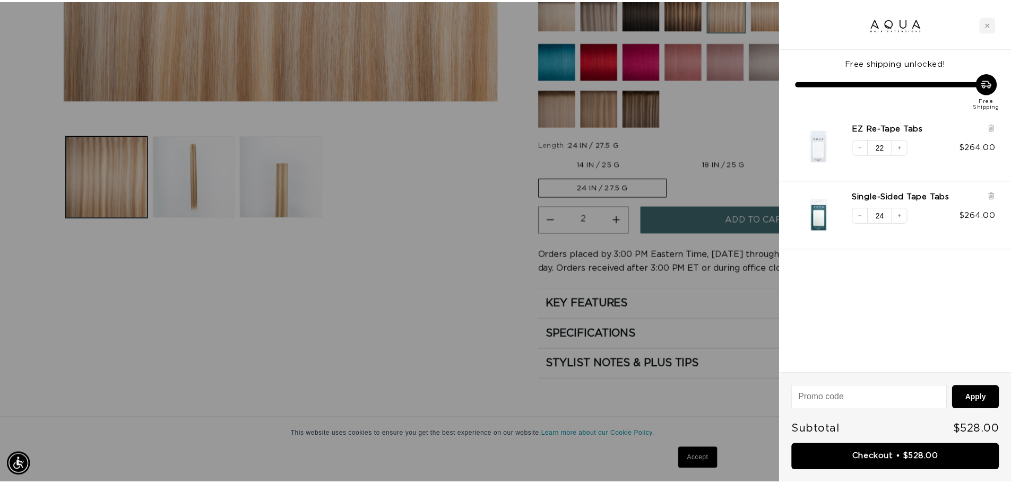
scroll to position [0, 0]
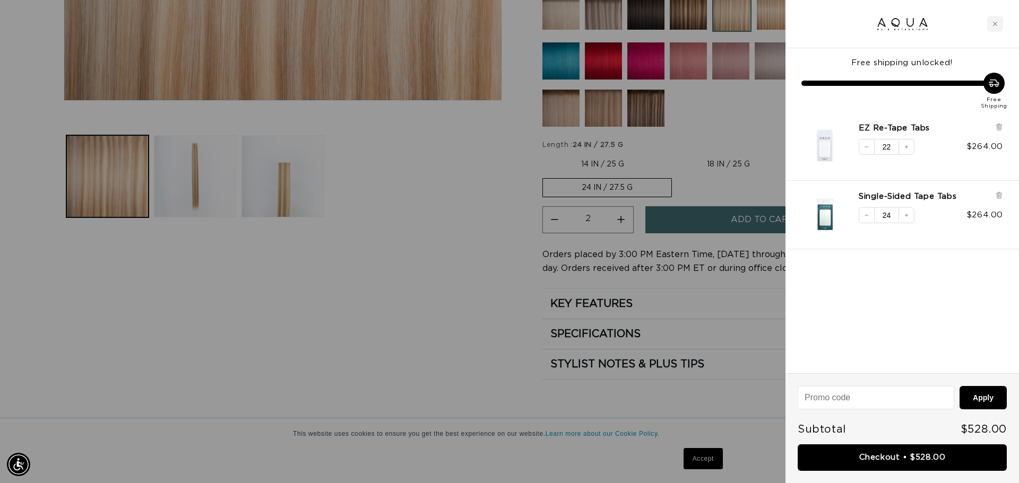
drag, startPoint x: 478, startPoint y: 178, endPoint x: 463, endPoint y: 295, distance: 117.1
click at [463, 295] on div at bounding box center [509, 241] width 1019 height 483
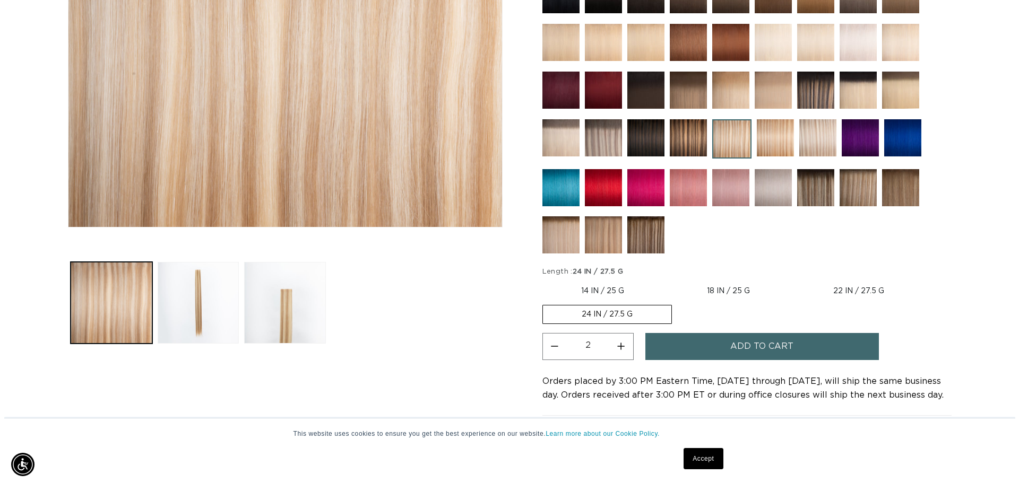
scroll to position [0, 1871]
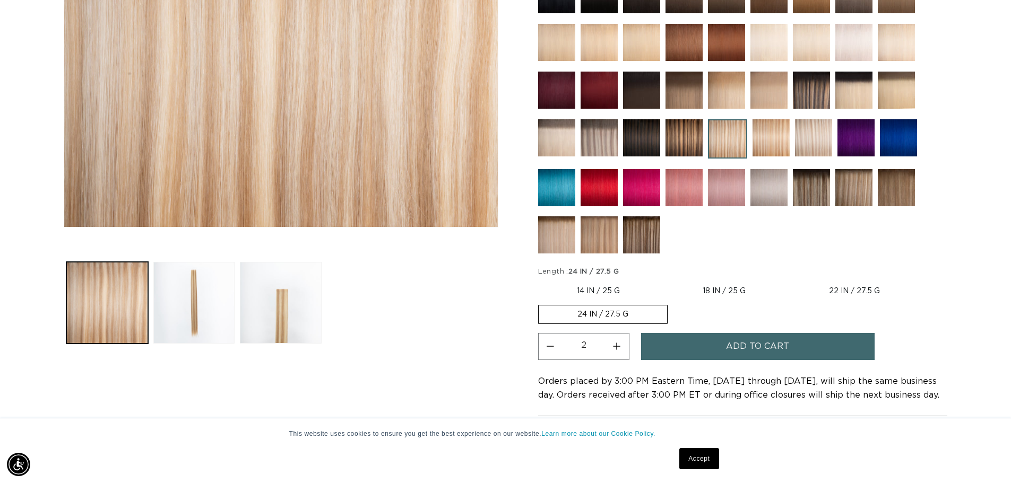
click at [720, 291] on label "18 IN / 25 G Variant sold out or unavailable" at bounding box center [724, 291] width 120 height 18
click at [664, 281] on input "18 IN / 25 G Variant sold out or unavailable" at bounding box center [664, 280] width 1 height 1
radio input "true"
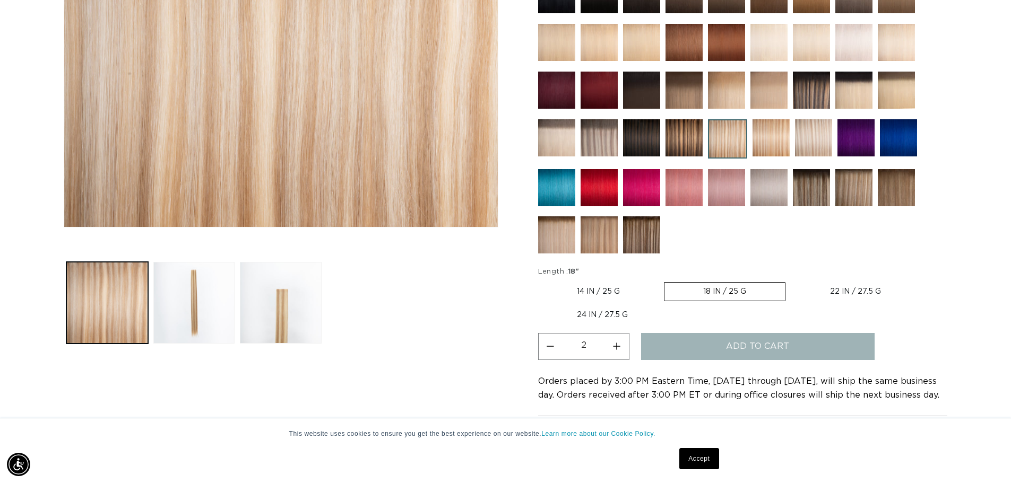
type input "1"
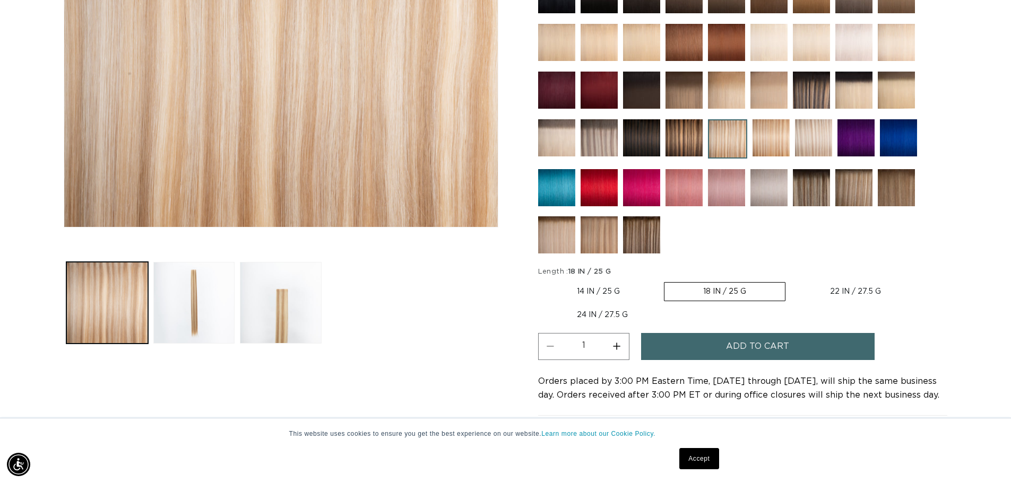
click at [757, 347] on span "Add to cart" at bounding box center [757, 346] width 63 height 27
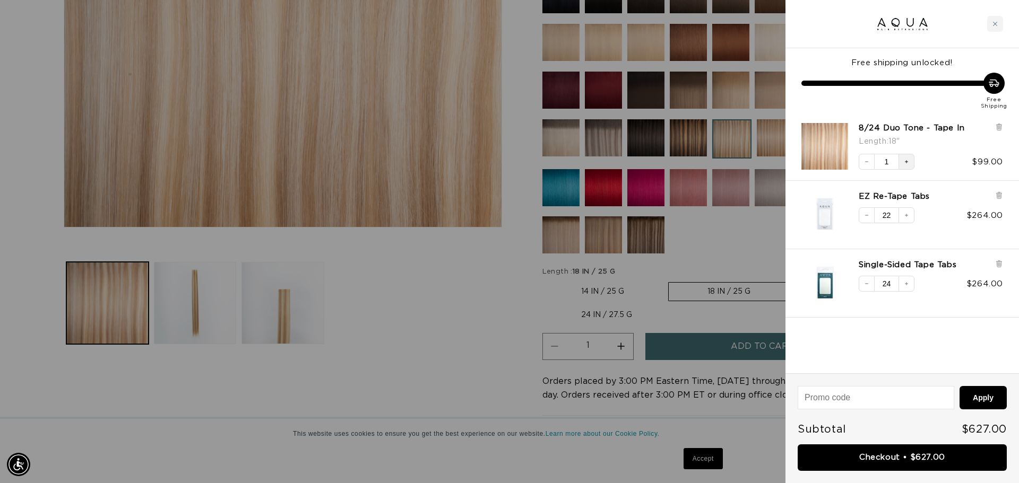
click at [906, 161] on icon "Increase quantity" at bounding box center [906, 162] width 6 height 6
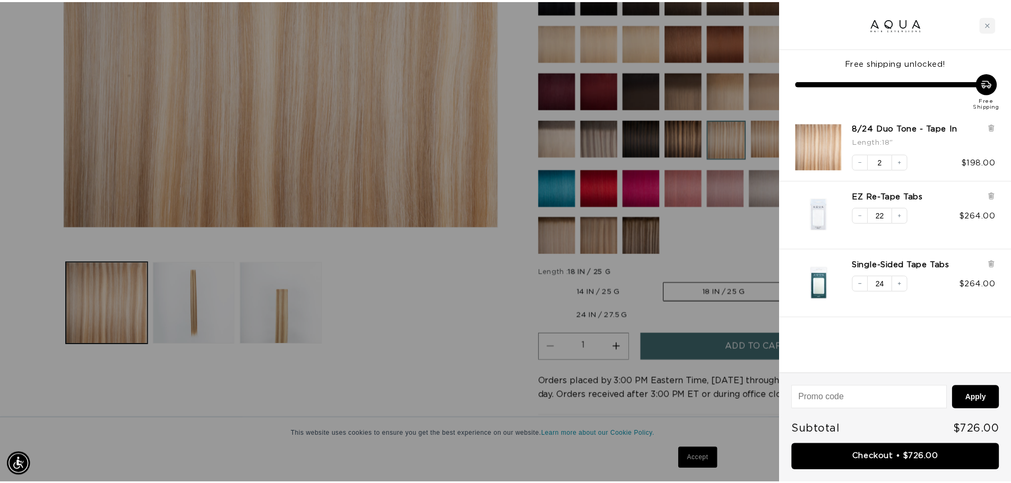
scroll to position [0, 944]
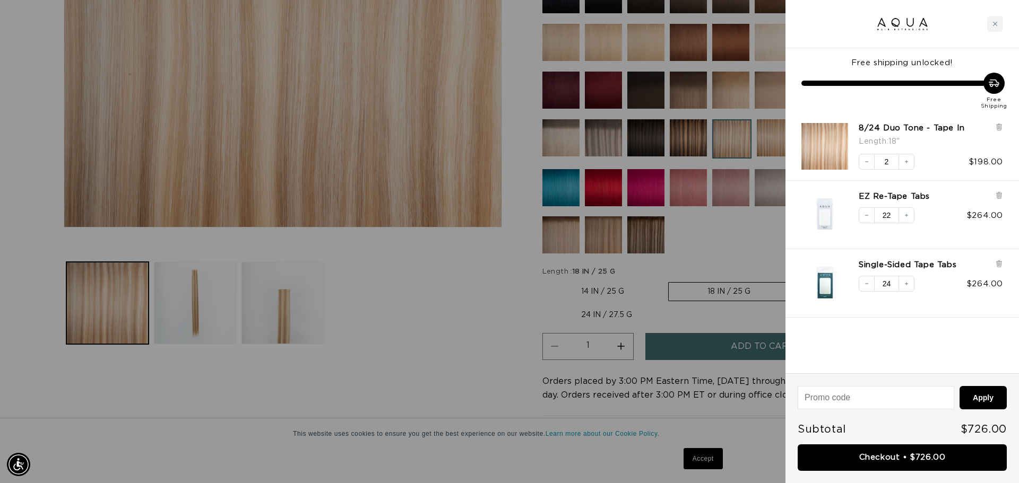
click at [581, 268] on div at bounding box center [509, 241] width 1019 height 483
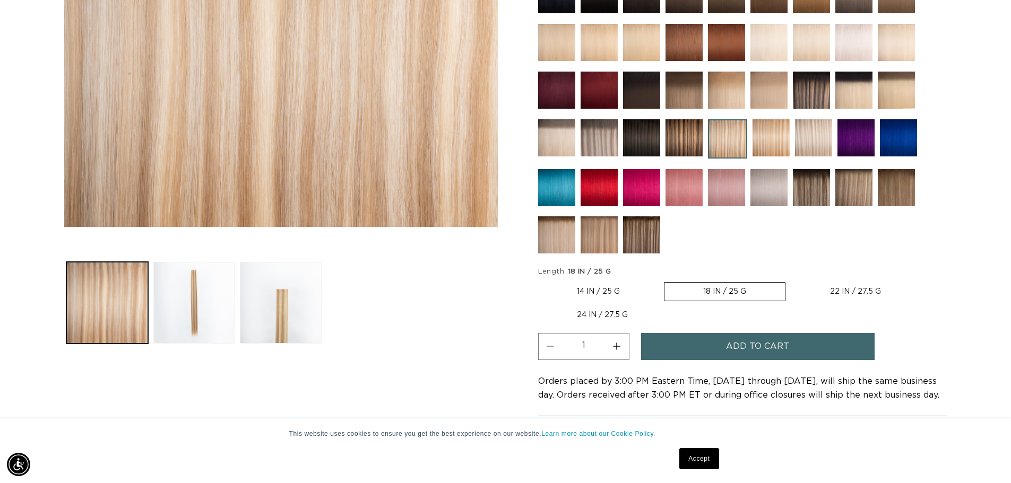
scroll to position [0, 1871]
click at [684, 138] on img at bounding box center [683, 137] width 37 height 37
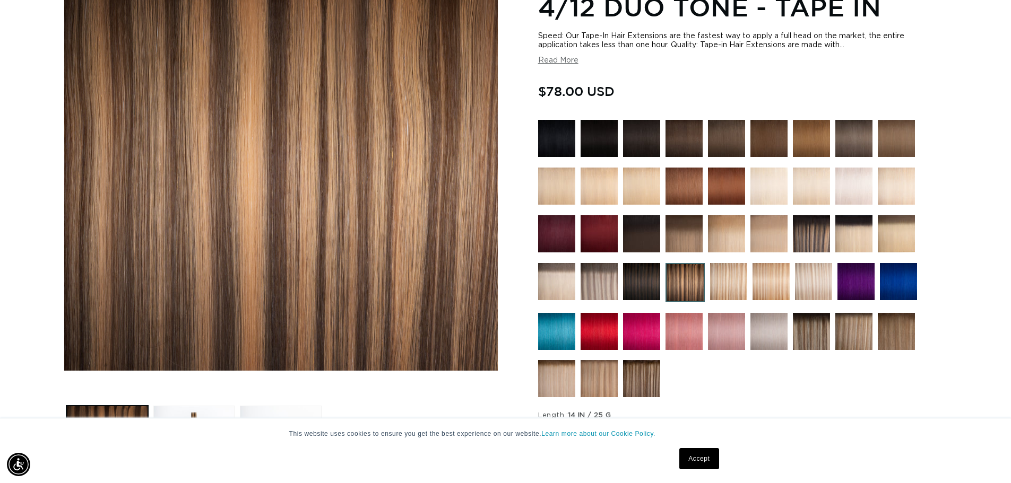
scroll to position [213, 0]
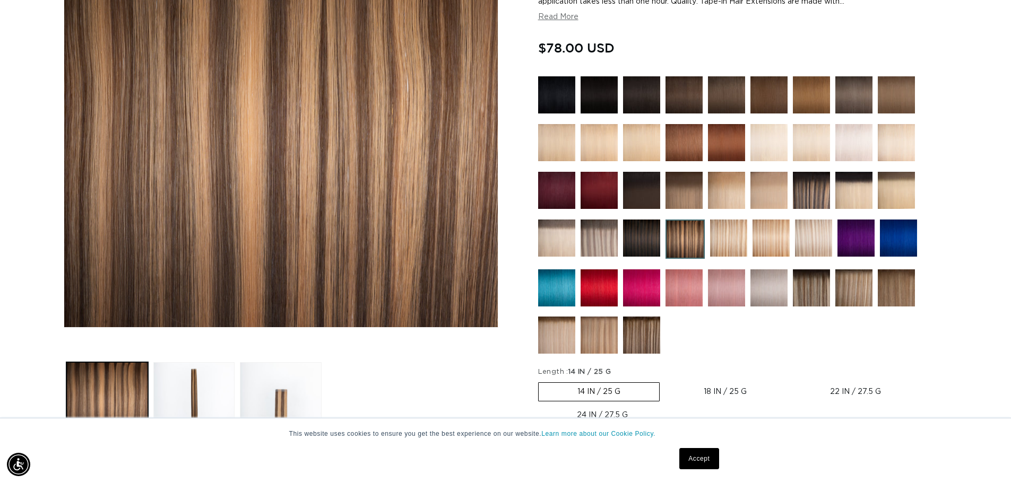
click at [694, 240] on img at bounding box center [684, 239] width 39 height 39
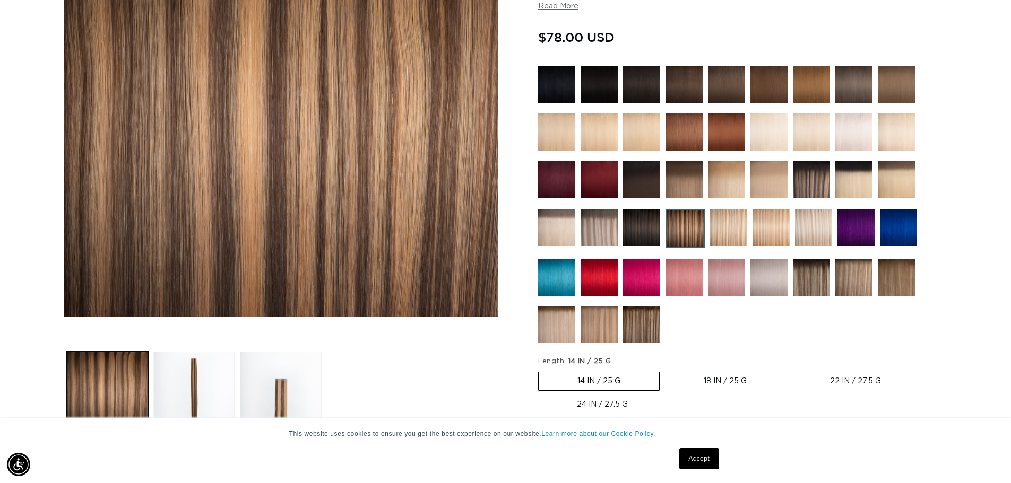
click at [731, 176] on img at bounding box center [726, 179] width 37 height 37
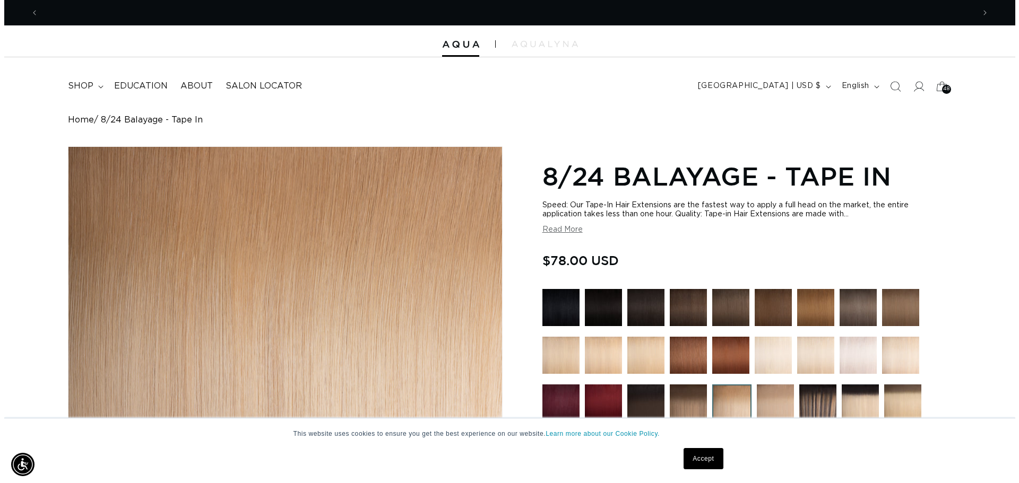
scroll to position [0, 936]
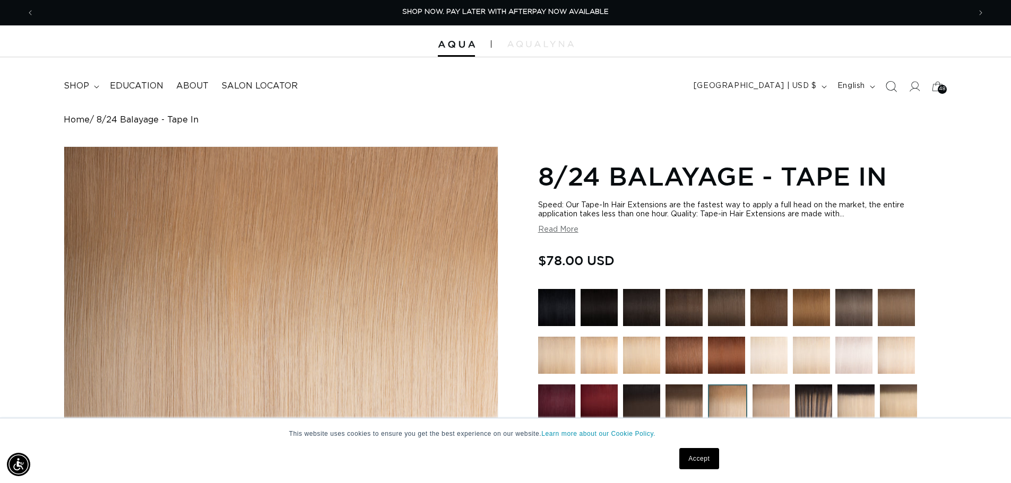
click at [891, 84] on icon "Search" at bounding box center [890, 86] width 11 height 11
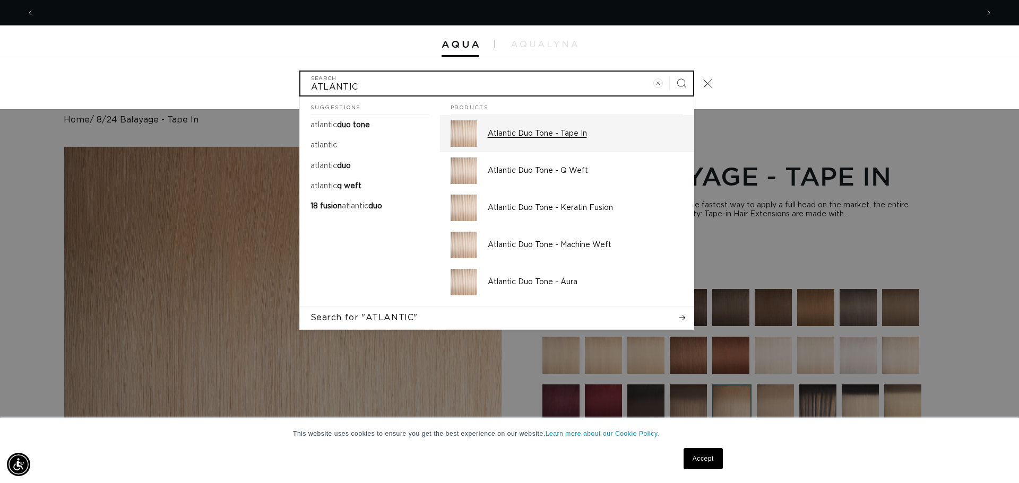
scroll to position [0, 0]
type input "ATLANTIC"
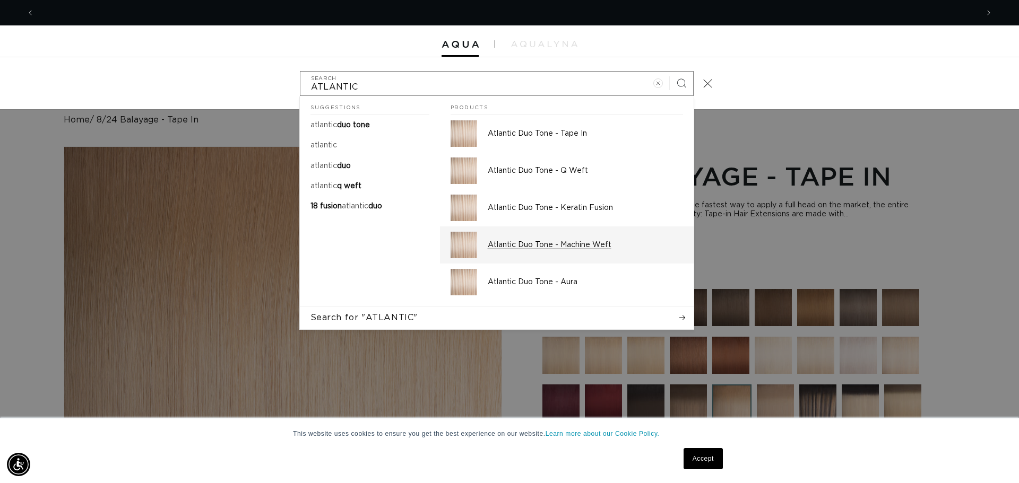
scroll to position [0, 944]
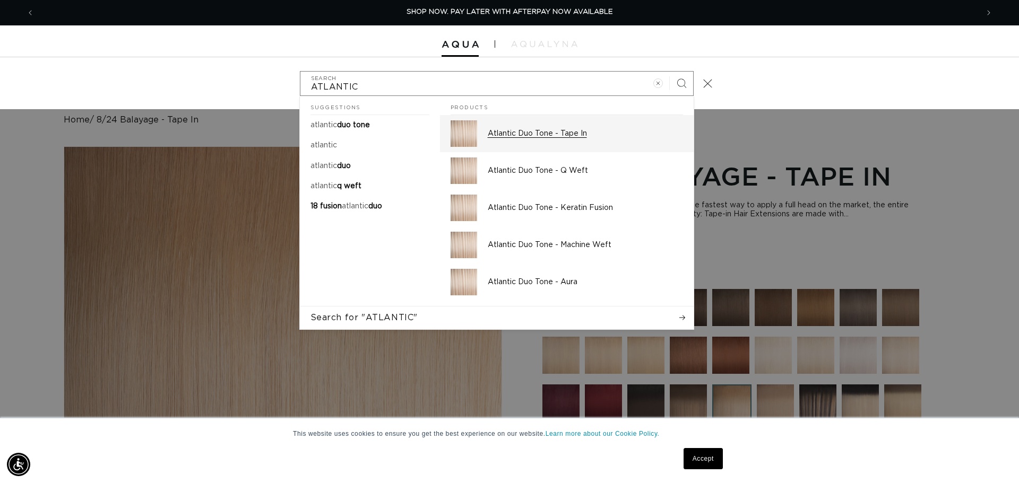
click at [534, 134] on p "Atlantic Duo Tone - Tape In" at bounding box center [585, 134] width 195 height 10
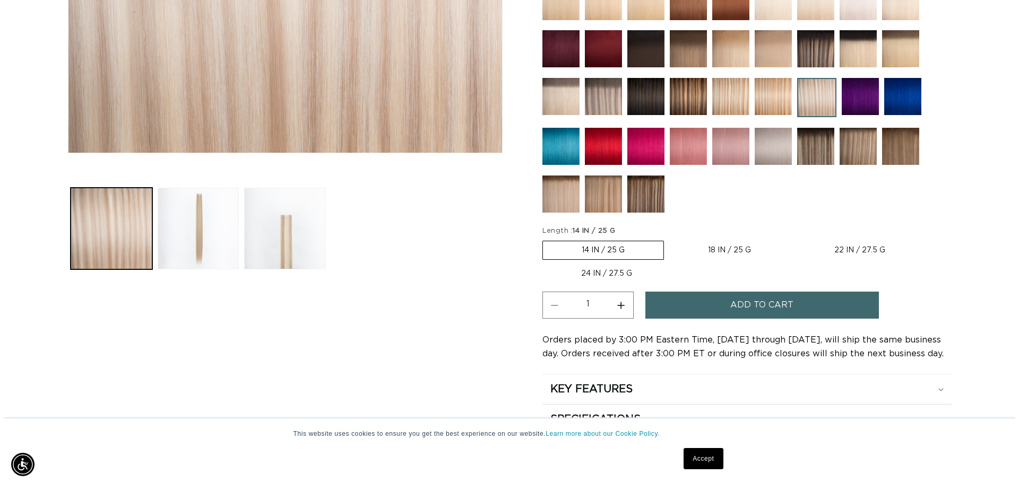
scroll to position [0, 936]
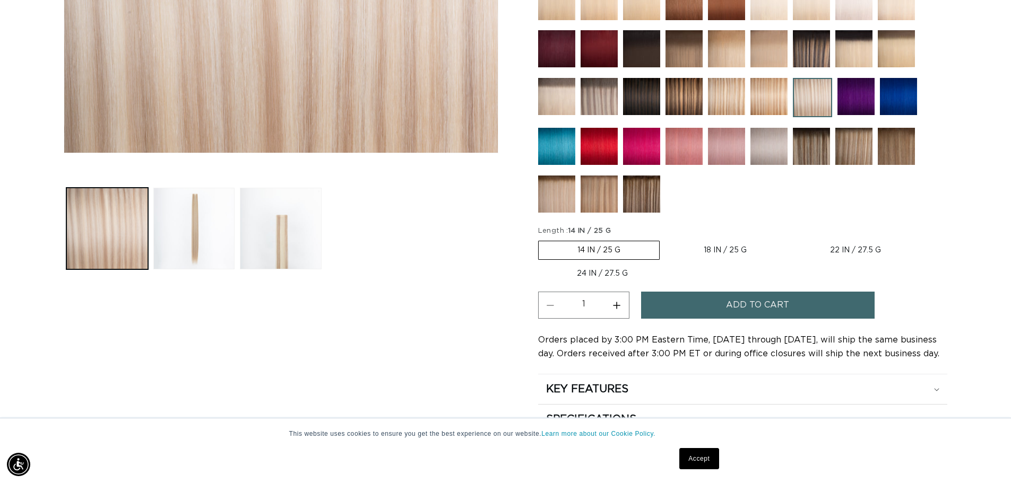
click at [721, 250] on label "18 IN / 25 G Variant sold out or unavailable" at bounding box center [725, 250] width 120 height 18
click at [665, 239] on input "18 IN / 25 G Variant sold out or unavailable" at bounding box center [665, 239] width 1 height 1
radio input "true"
click at [681, 315] on button "Add to cart" at bounding box center [758, 305] width 234 height 27
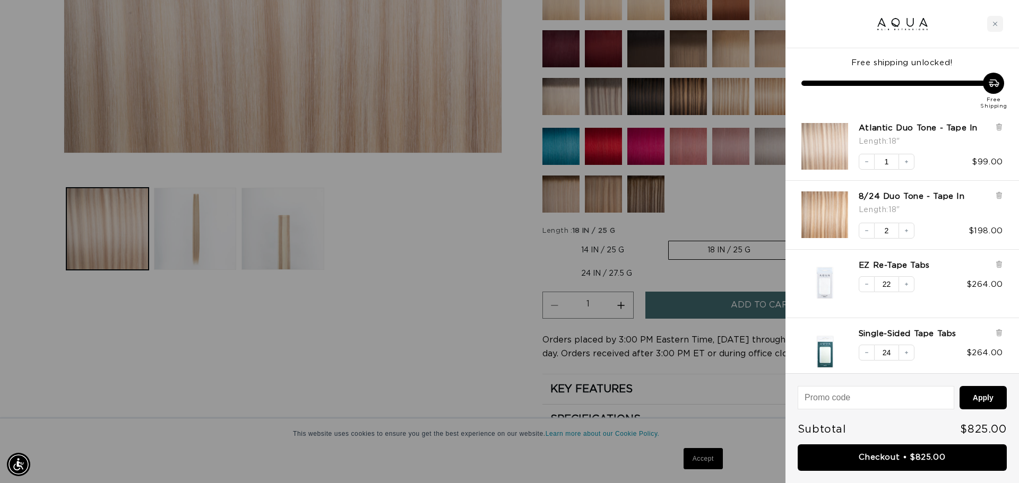
scroll to position [0, 944]
click at [635, 207] on div at bounding box center [509, 241] width 1019 height 483
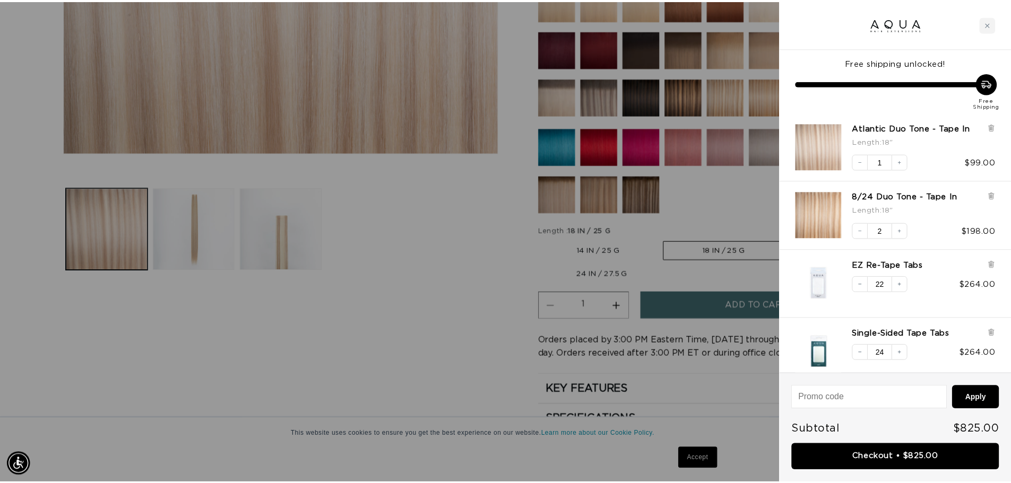
scroll to position [0, 1871]
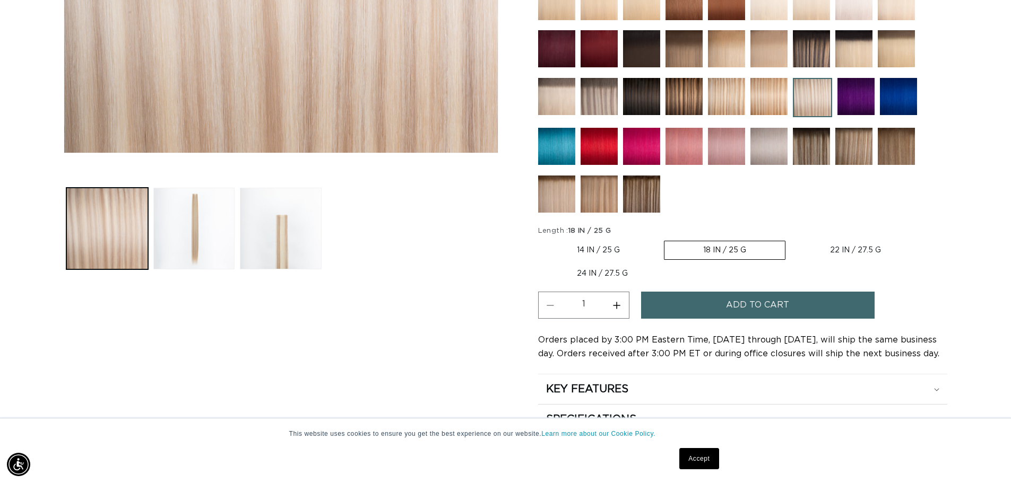
click at [638, 207] on img at bounding box center [641, 194] width 37 height 37
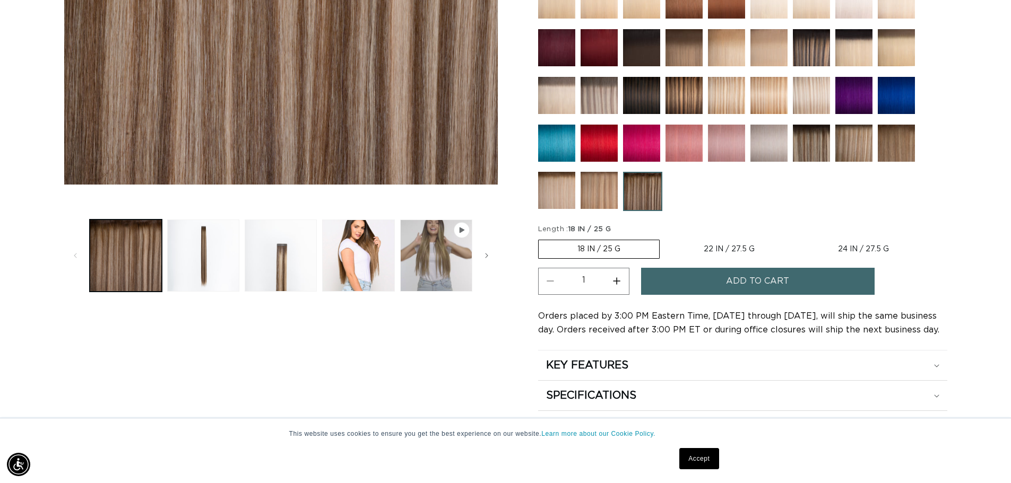
scroll to position [0, 936]
click at [820, 145] on img at bounding box center [811, 143] width 37 height 37
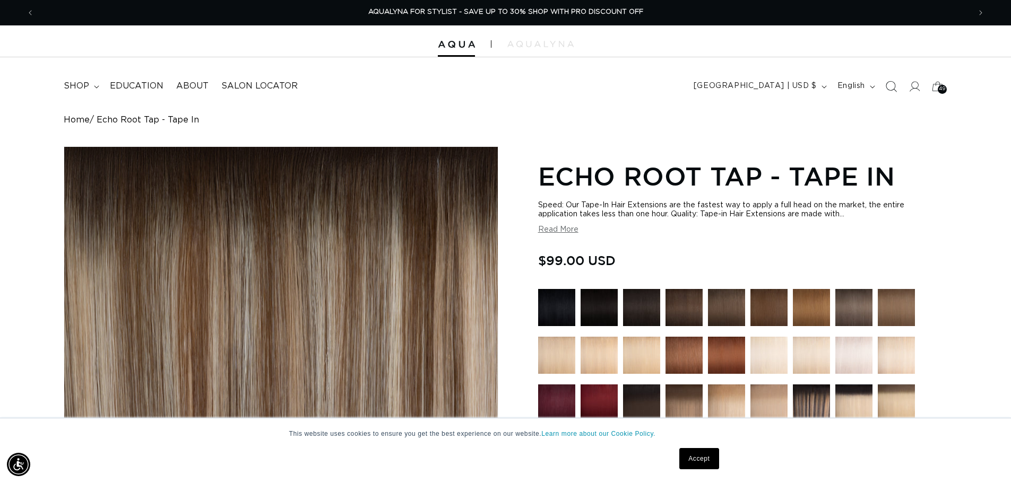
click at [890, 85] on icon "Search" at bounding box center [890, 86] width 11 height 11
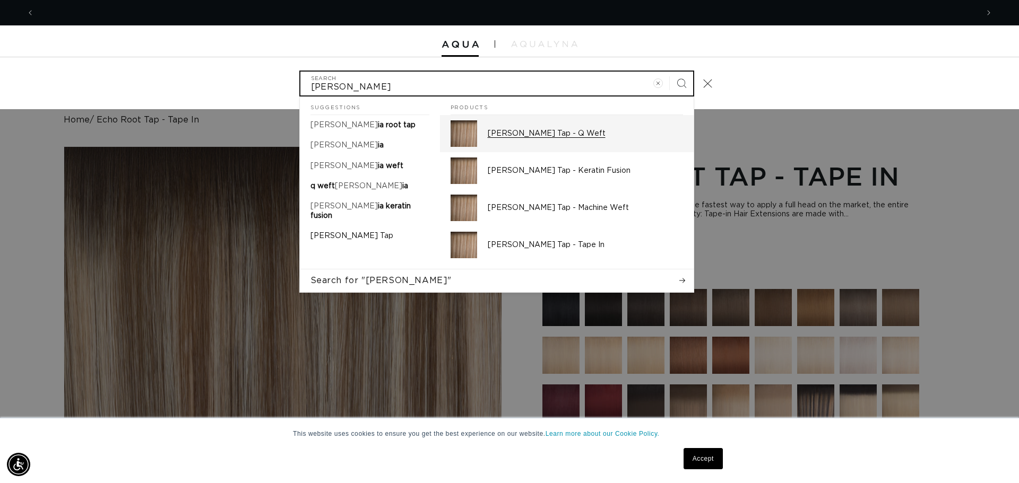
scroll to position [0, 944]
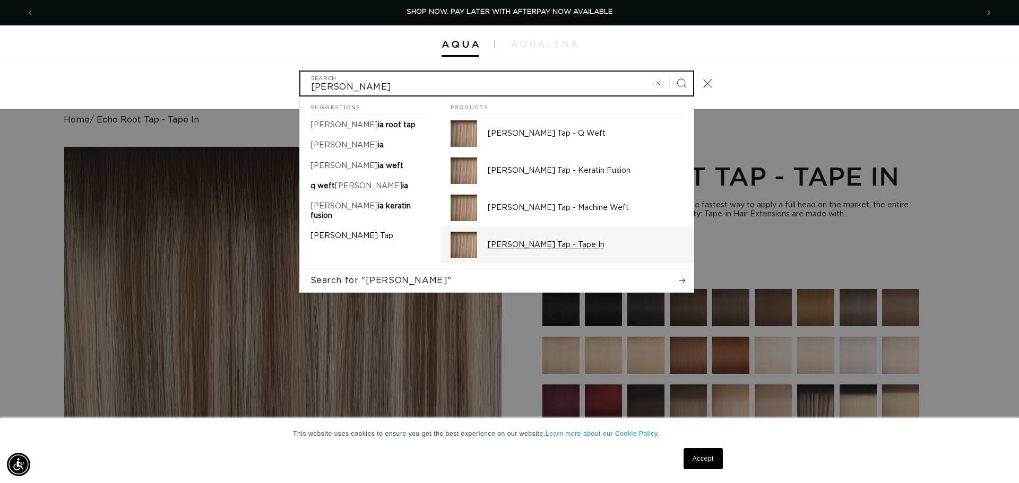
type input "VICTOR"
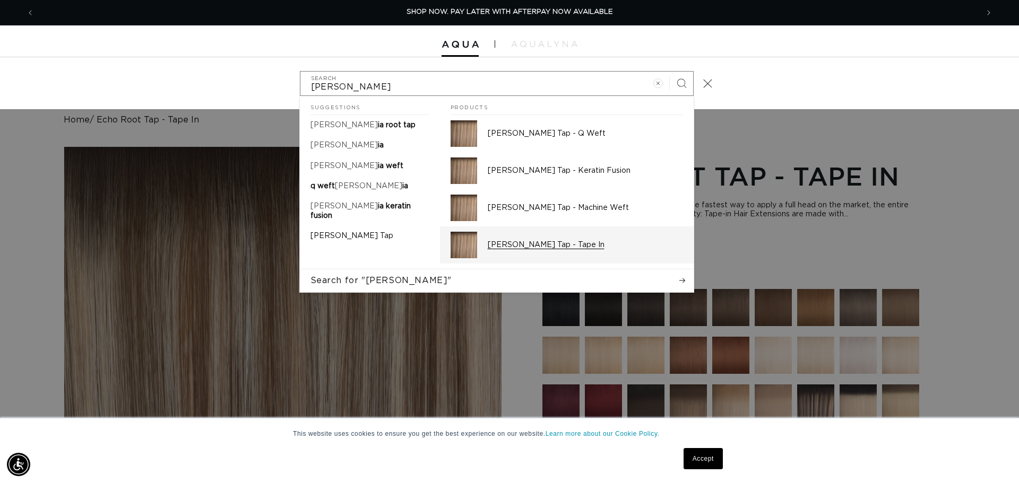
click at [523, 247] on p "[PERSON_NAME] Tap - Tape In" at bounding box center [585, 245] width 195 height 10
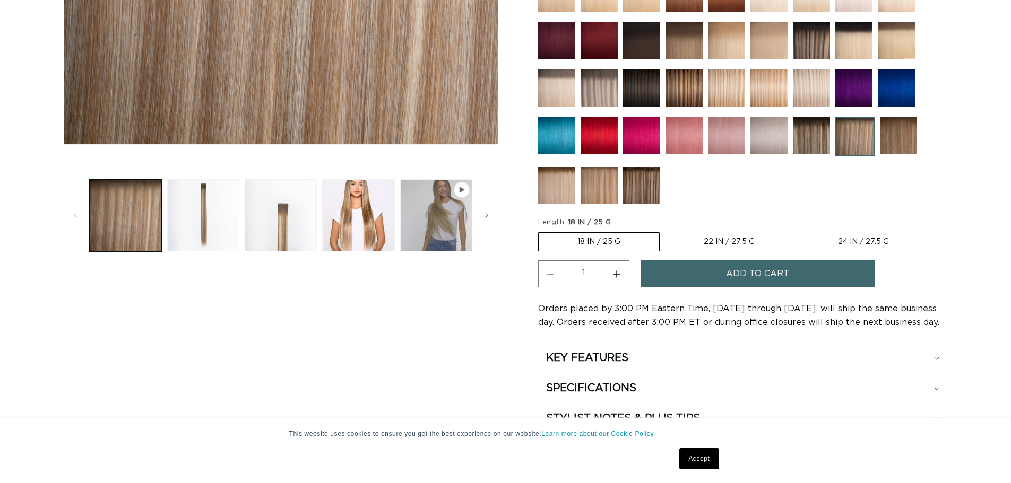
scroll to position [447, 0]
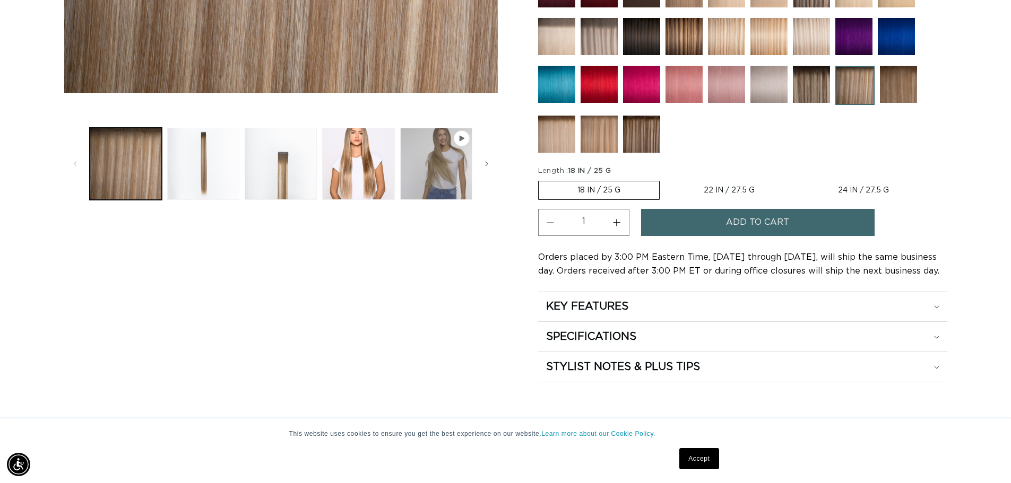
click at [671, 219] on button "Add to cart" at bounding box center [758, 222] width 234 height 27
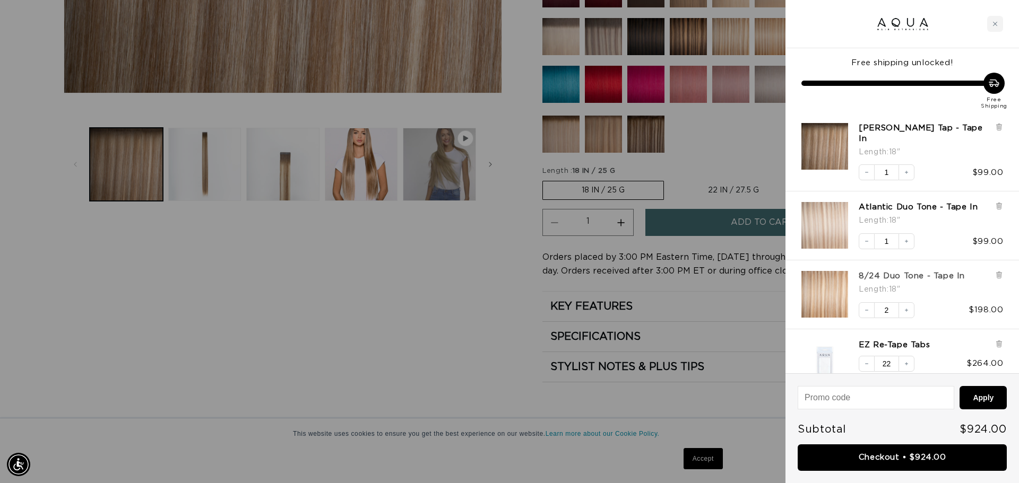
scroll to position [0, 1887]
click at [910, 234] on button "Increase quantity" at bounding box center [906, 242] width 16 height 16
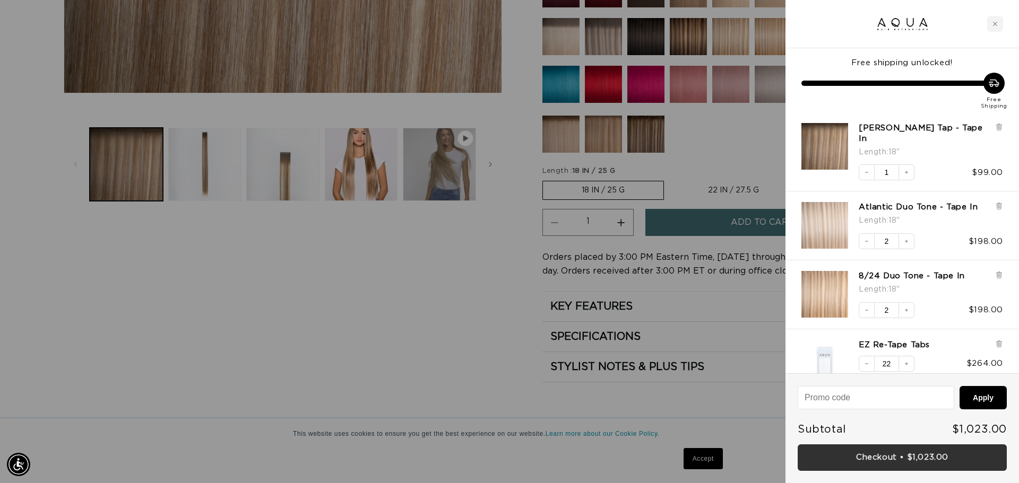
click at [934, 460] on link "Checkout • $1,023.00" at bounding box center [902, 458] width 209 height 27
